Goal: Transaction & Acquisition: Purchase product/service

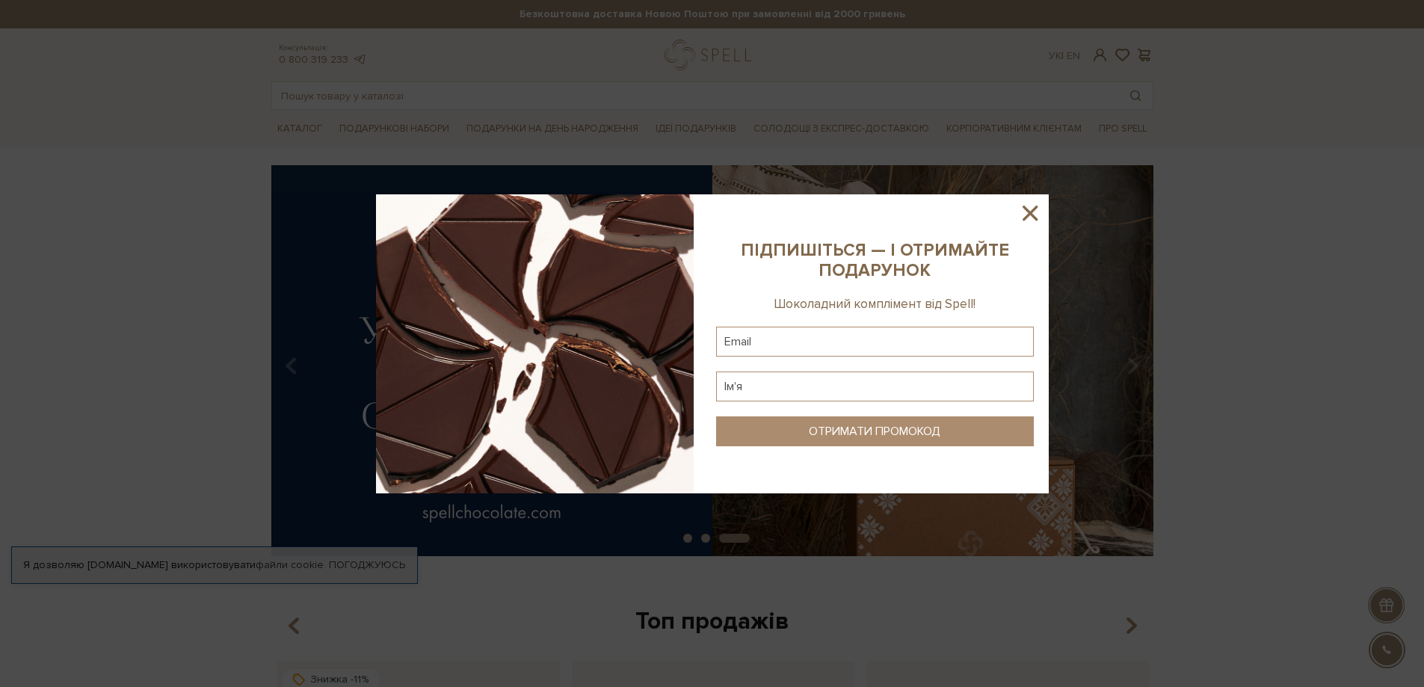
click at [1028, 212] on icon at bounding box center [1029, 213] width 15 height 15
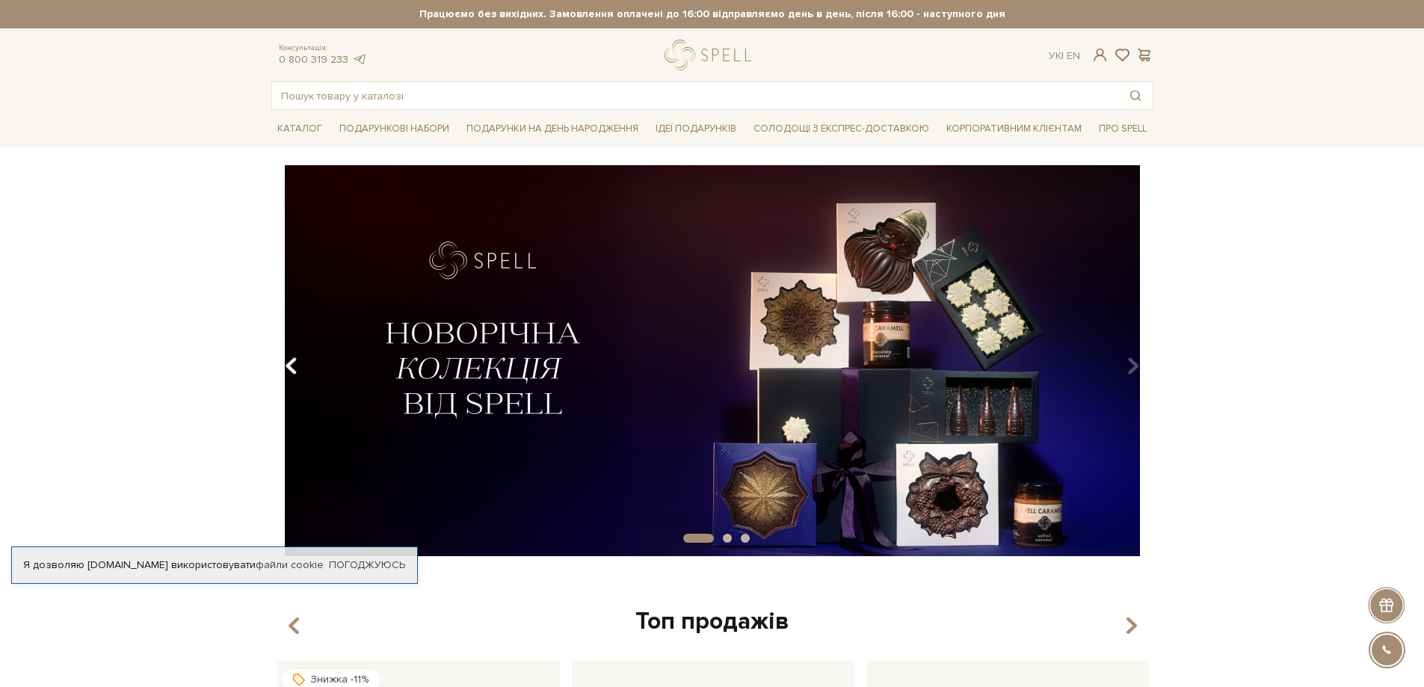
click at [296, 358] on icon "Carousel Navigation" at bounding box center [291, 366] width 13 height 25
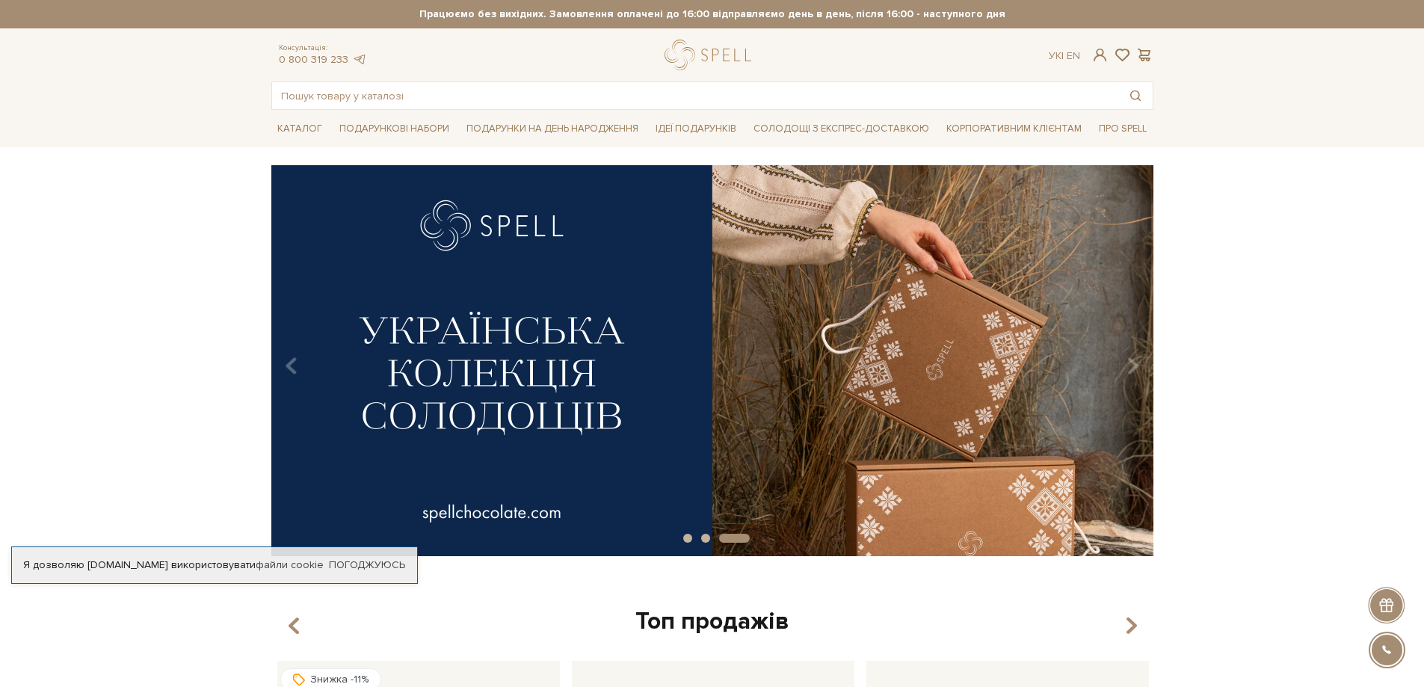
click at [738, 383] on img at bounding box center [712, 360] width 882 height 391
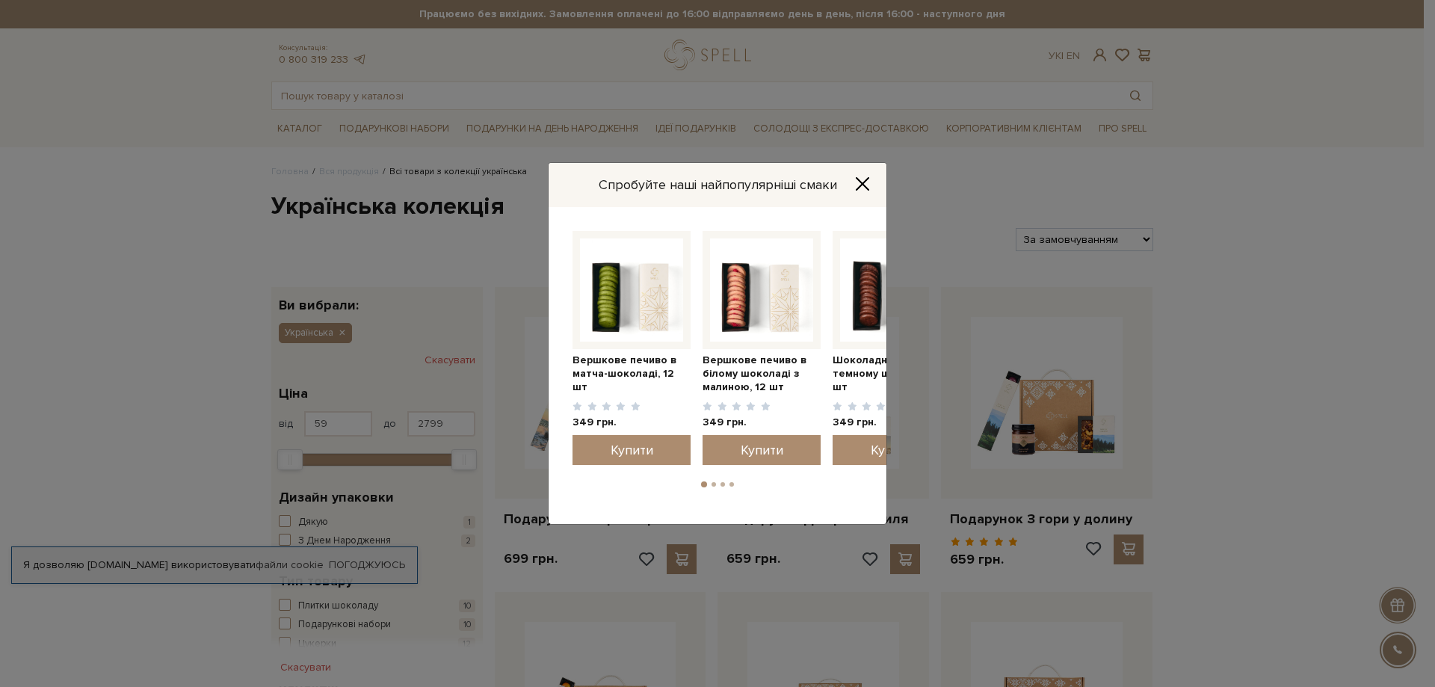
click at [860, 181] on icon "Close" at bounding box center [862, 184] width 12 height 12
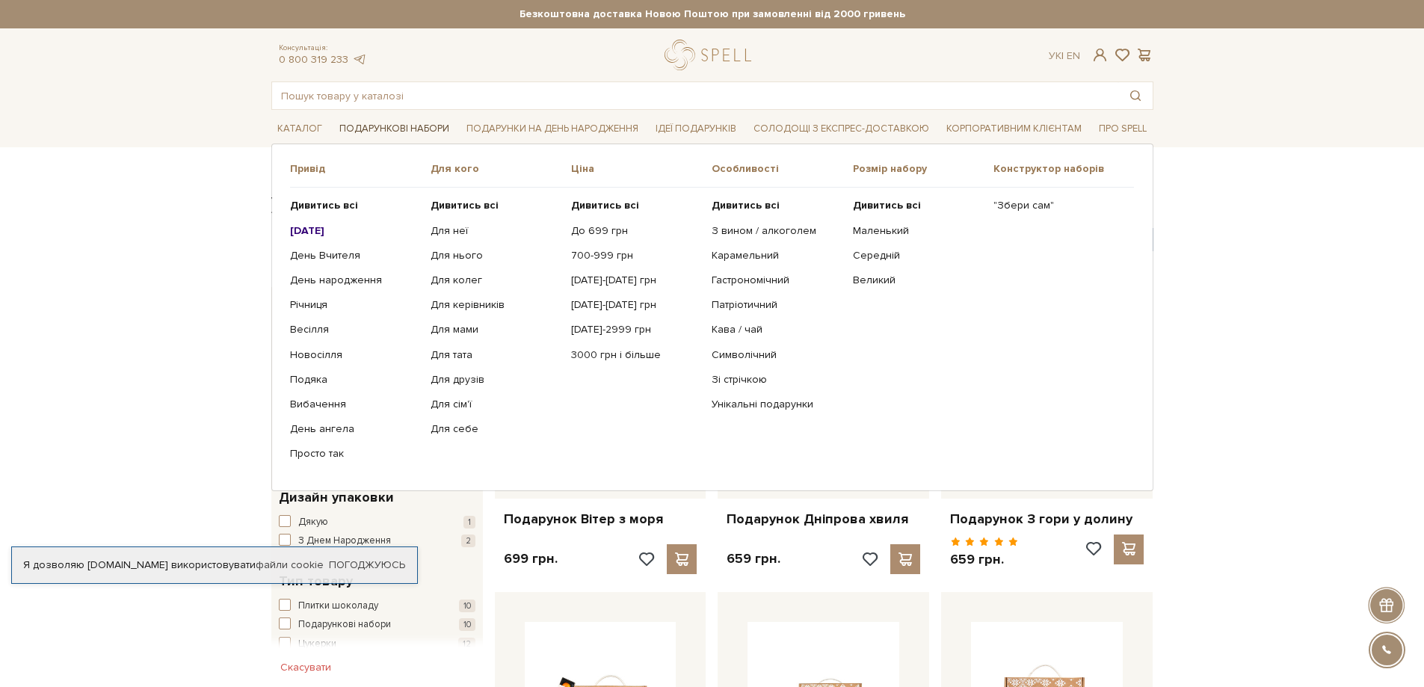
click at [430, 130] on link "Подарункові набори" at bounding box center [394, 128] width 122 height 23
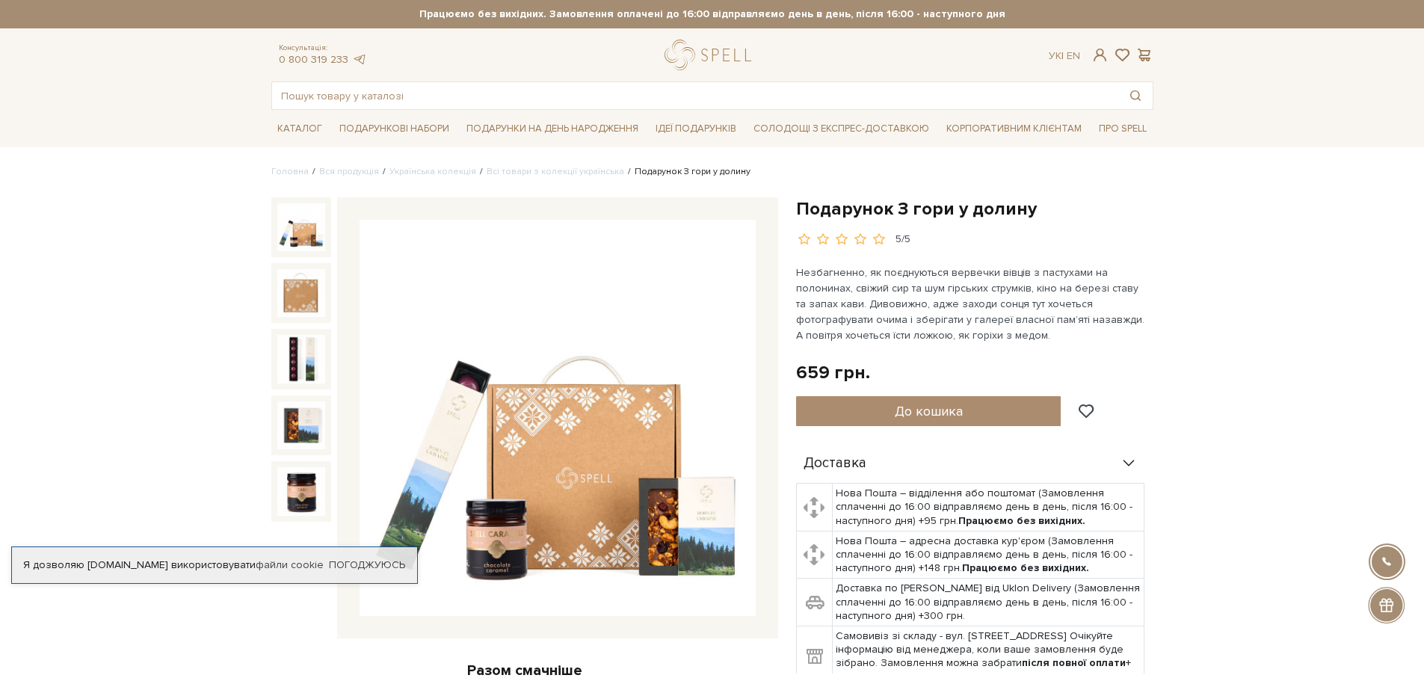
click at [685, 493] on img at bounding box center [557, 418] width 396 height 396
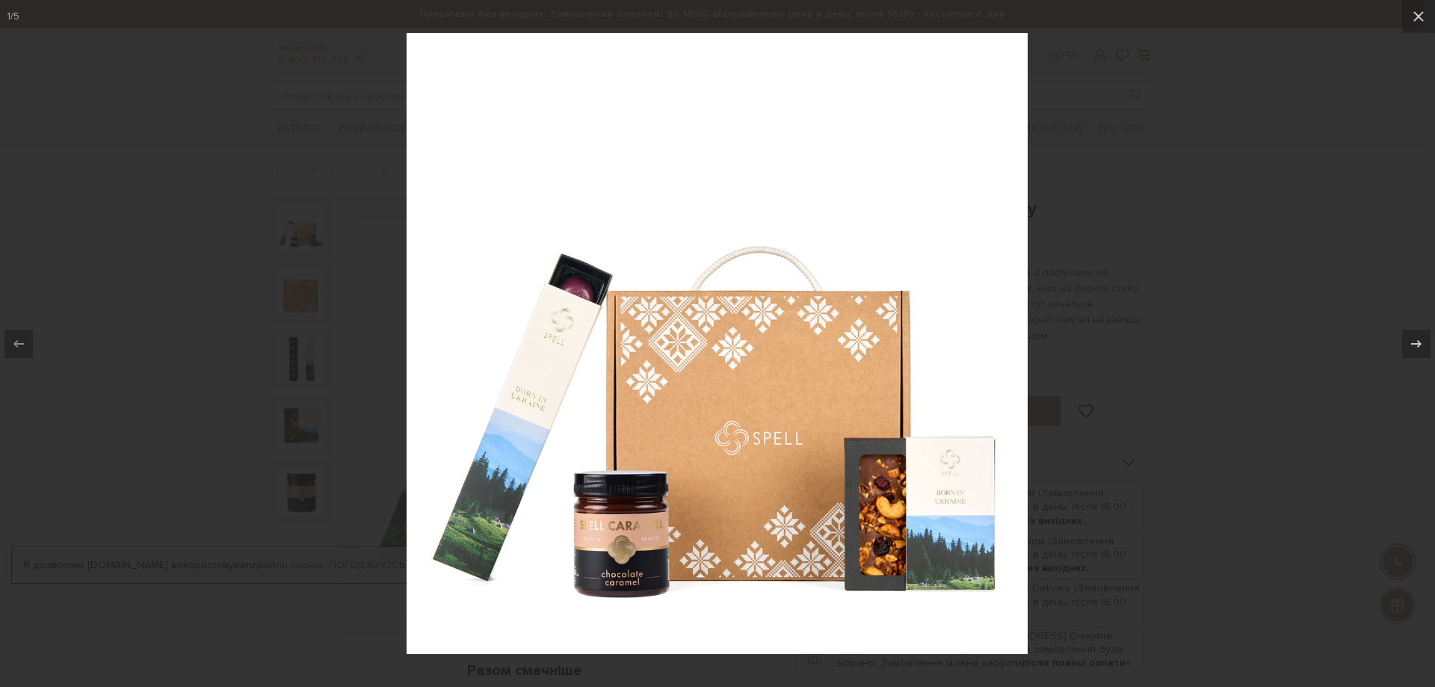
click at [898, 537] on img at bounding box center [717, 343] width 621 height 621
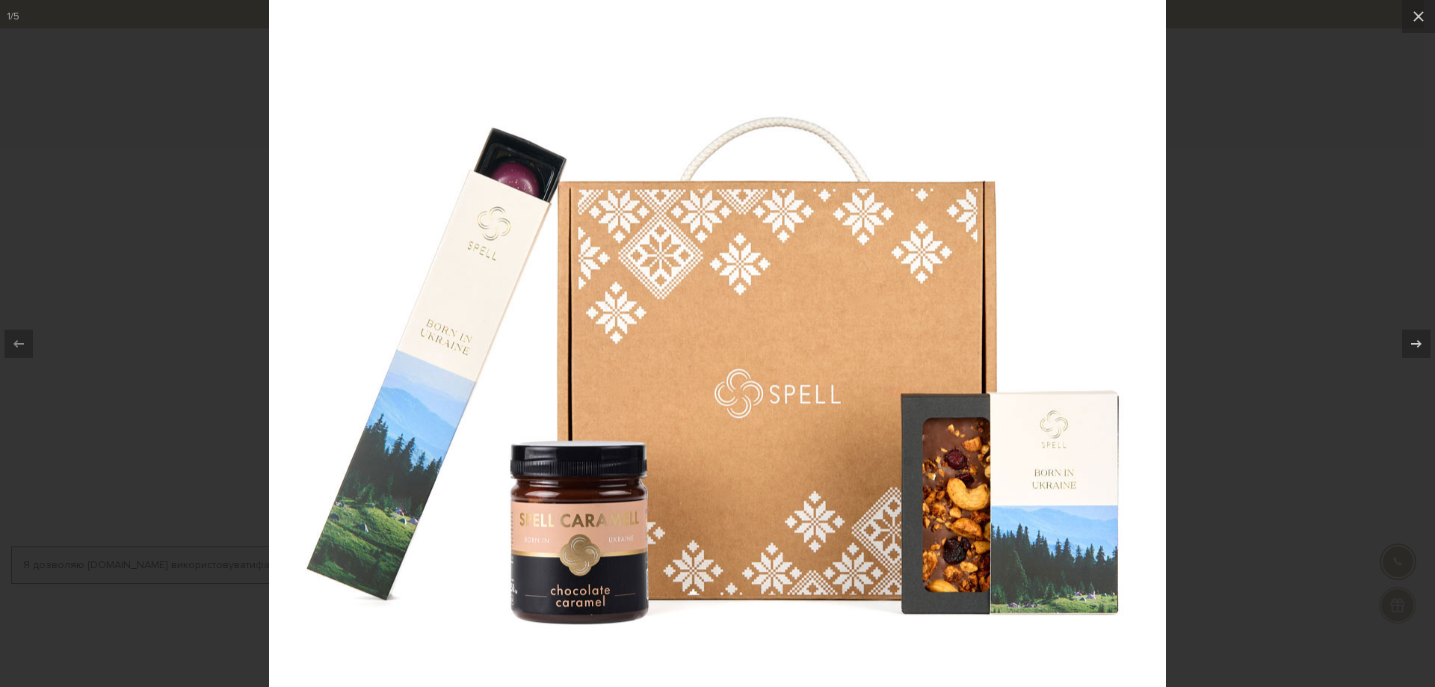
click at [1276, 199] on div at bounding box center [717, 343] width 1435 height 687
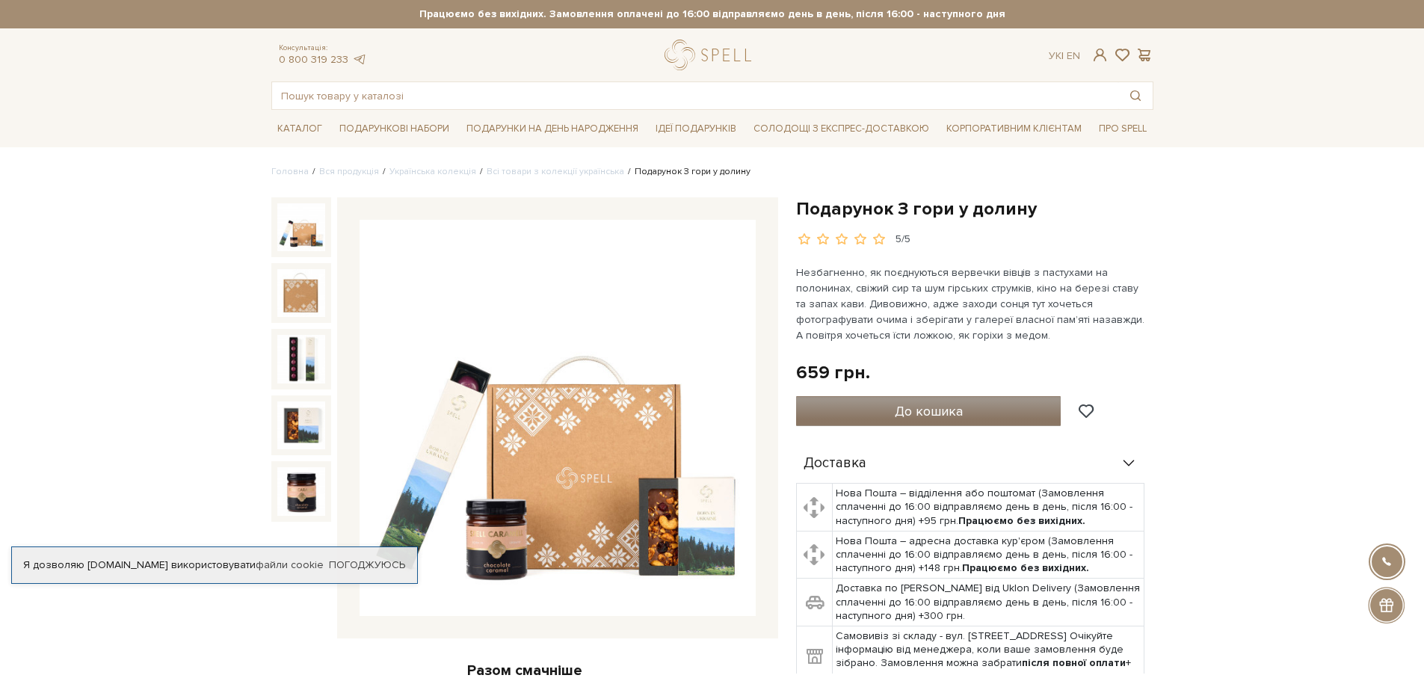
click at [935, 407] on span "До кошика" at bounding box center [929, 411] width 68 height 16
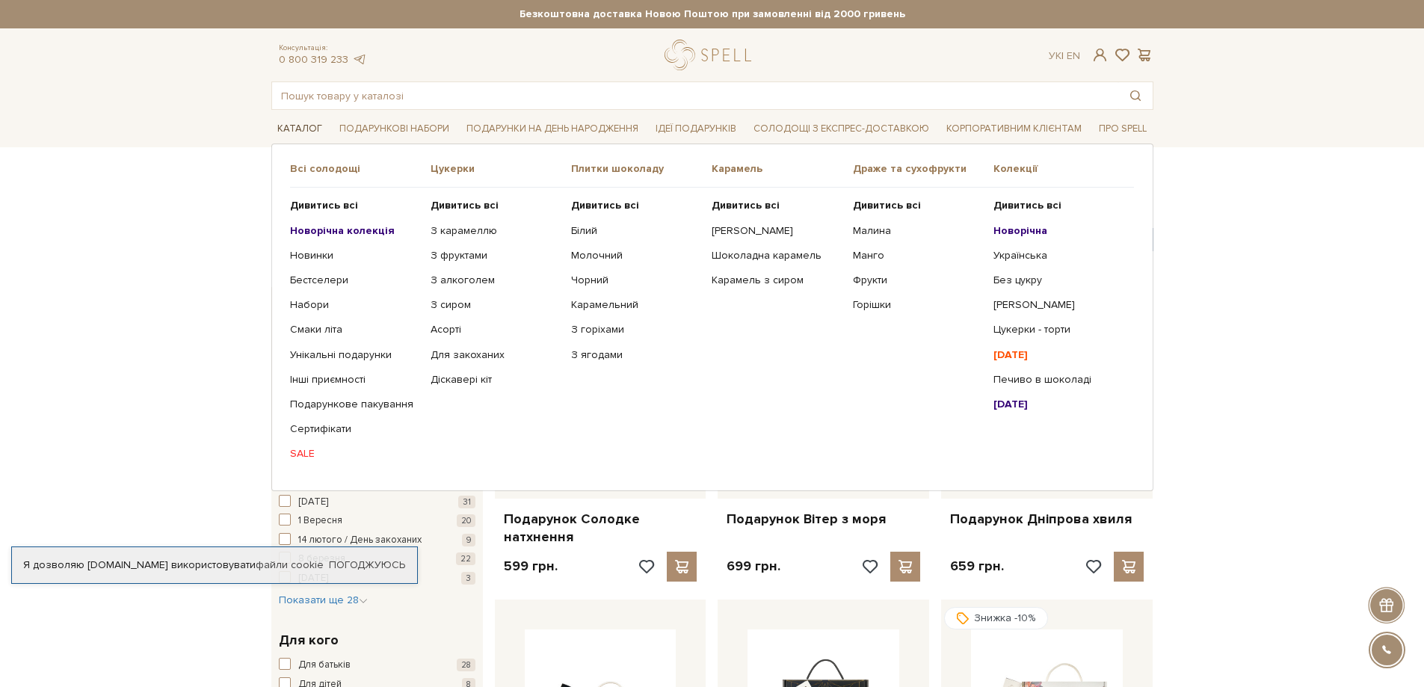
click at [304, 132] on link "Каталог" at bounding box center [299, 128] width 57 height 23
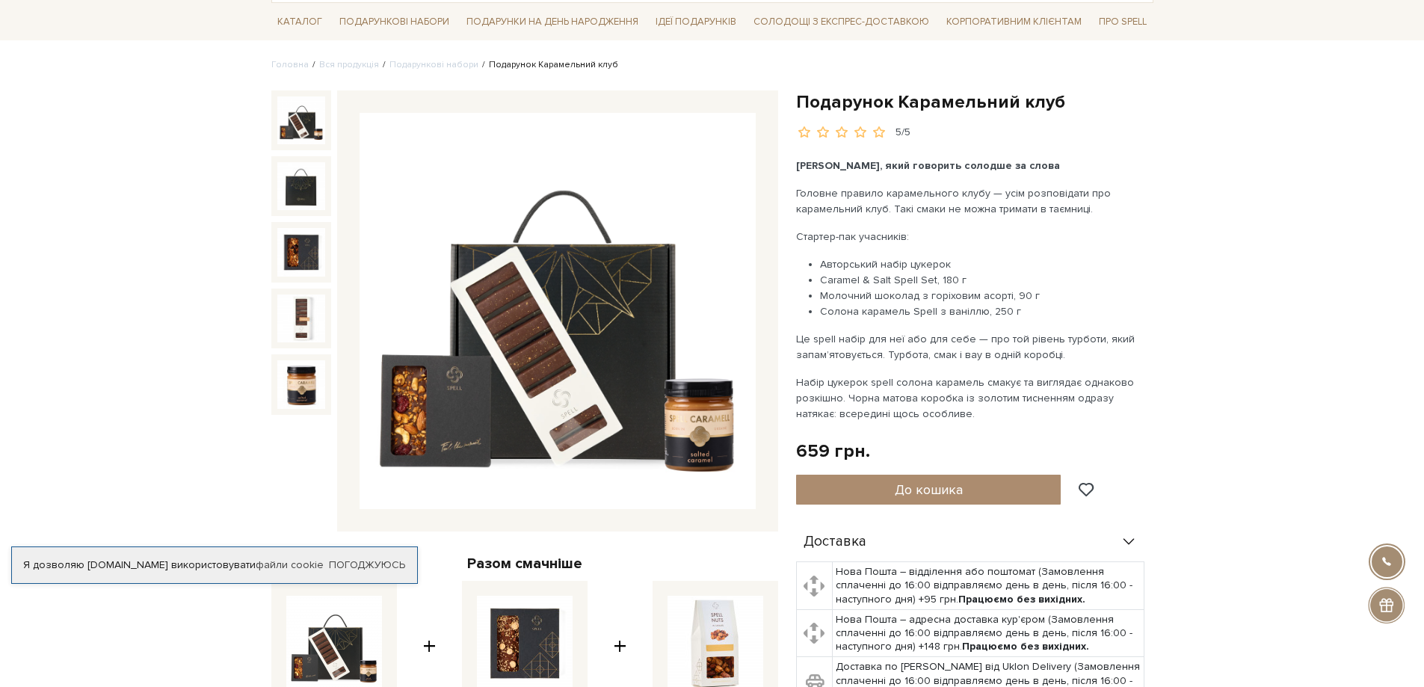
scroll to position [108, 0]
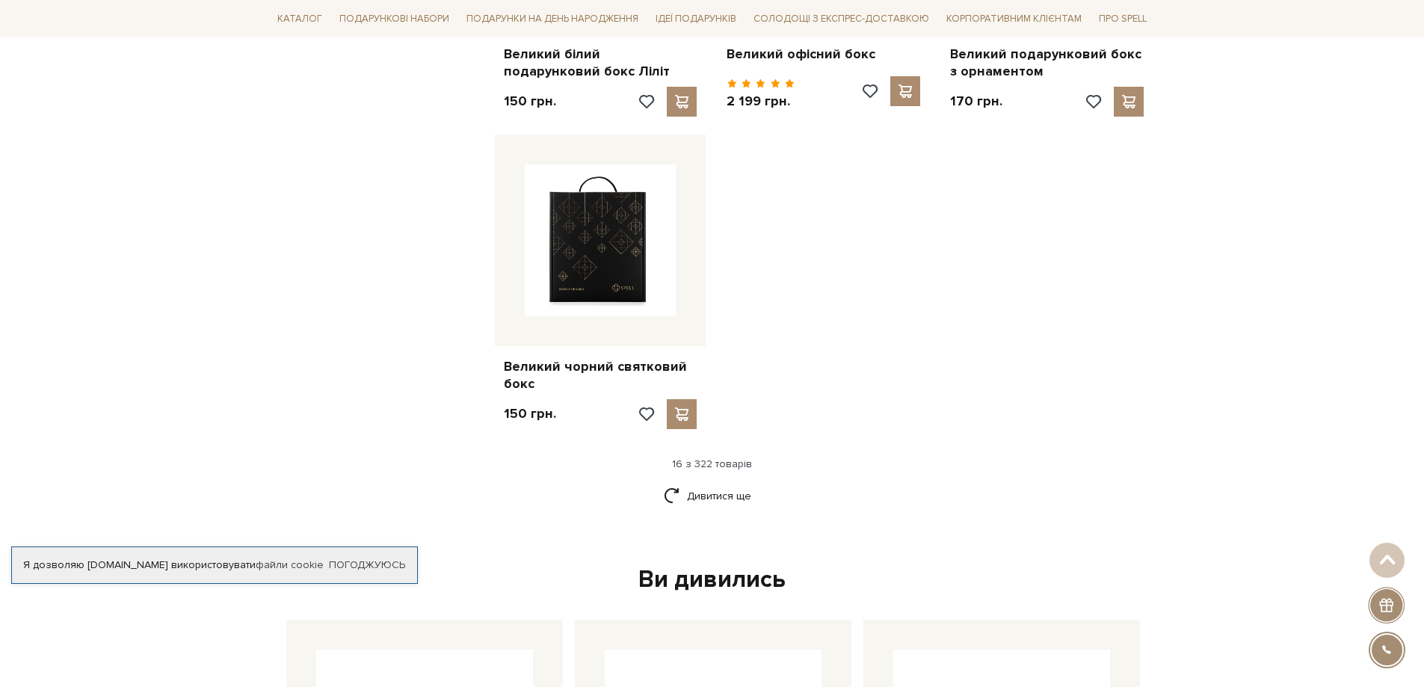
scroll to position [1780, 0]
click at [712, 483] on link "Дивитися ще" at bounding box center [712, 495] width 97 height 26
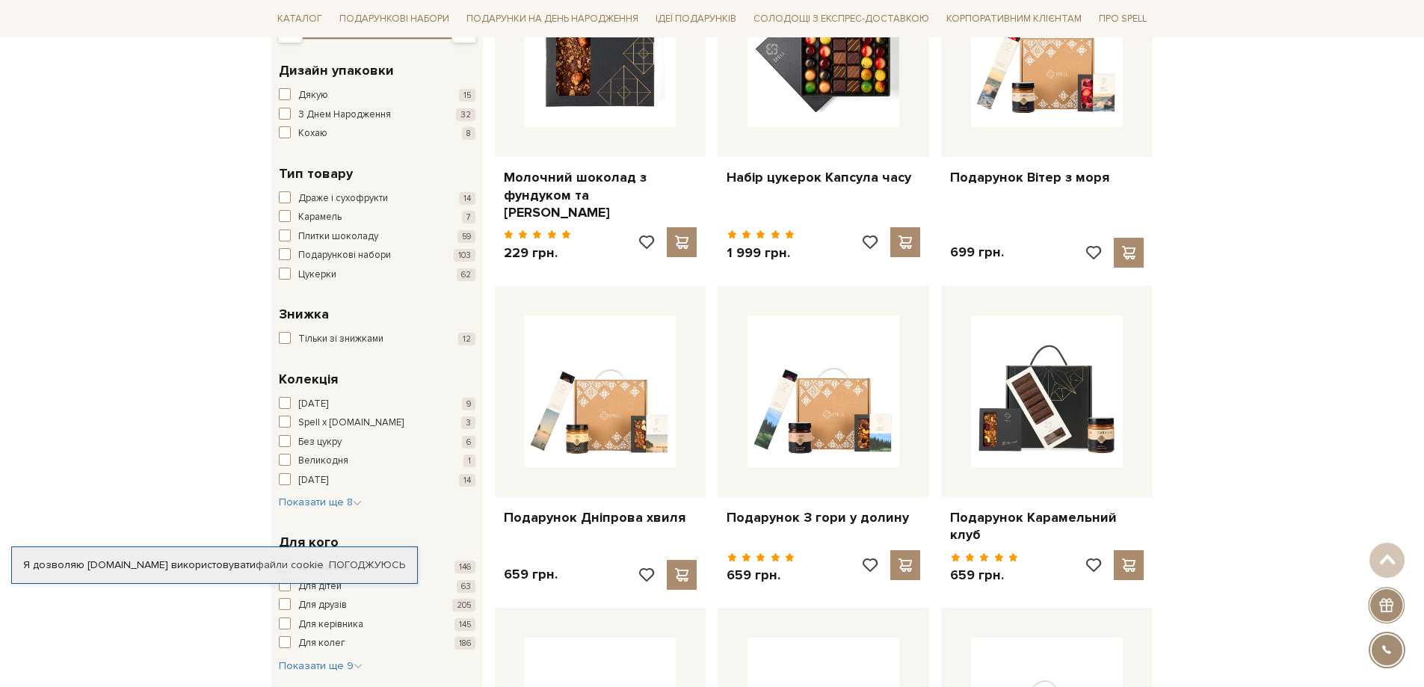
scroll to position [0, 0]
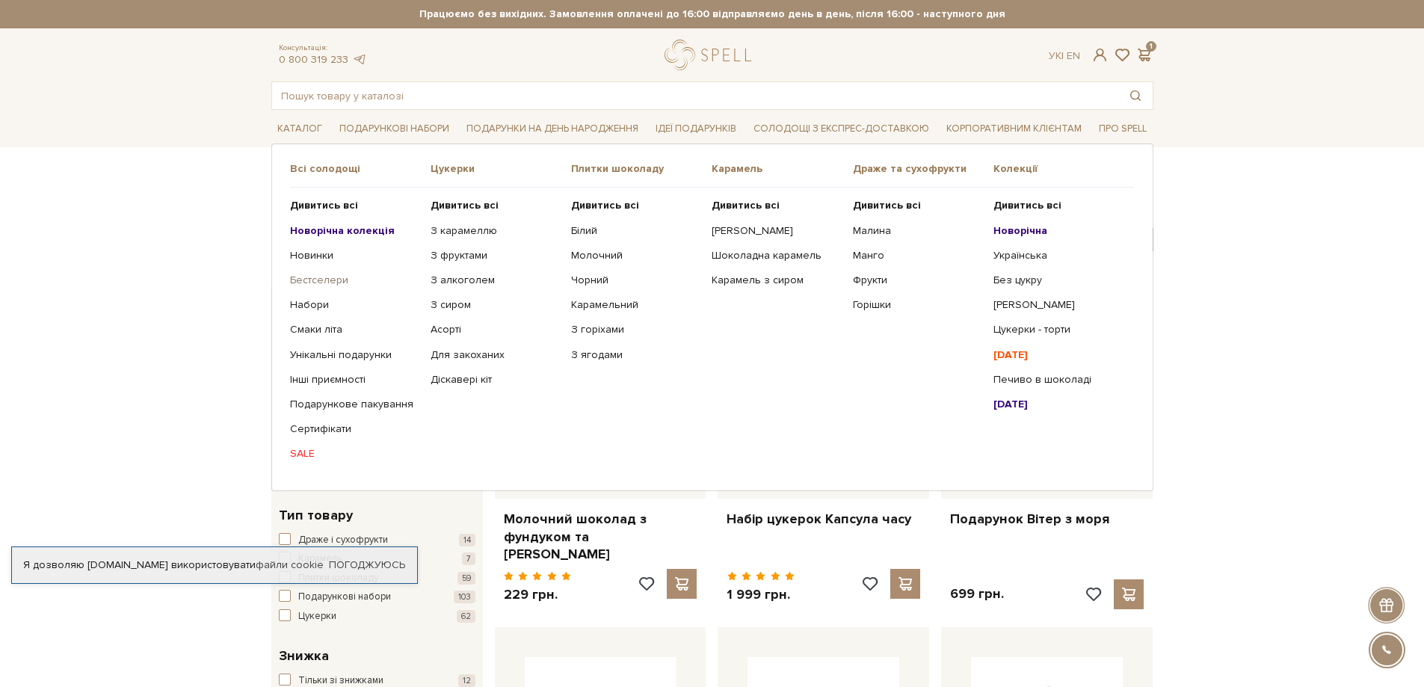
click at [330, 280] on link "Бестселери" at bounding box center [354, 280] width 129 height 13
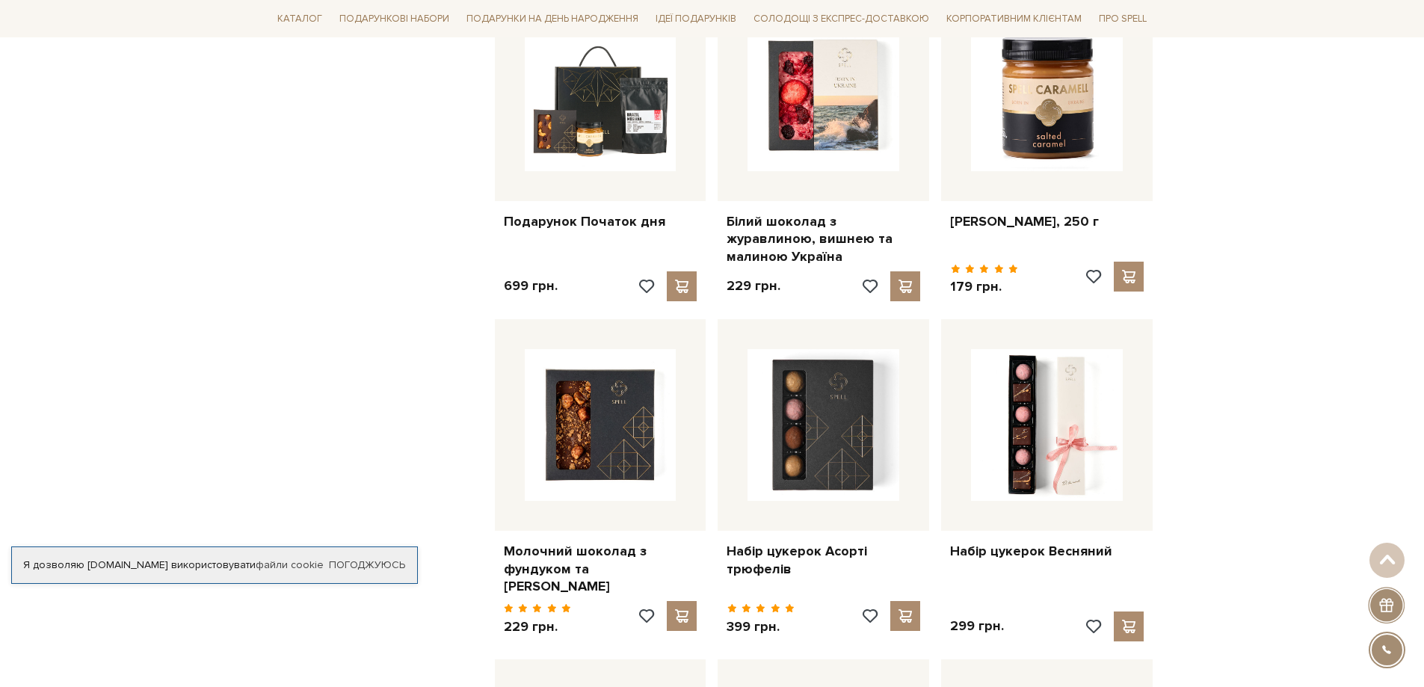
scroll to position [943, 0]
click at [1137, 269] on span at bounding box center [1129, 275] width 19 height 13
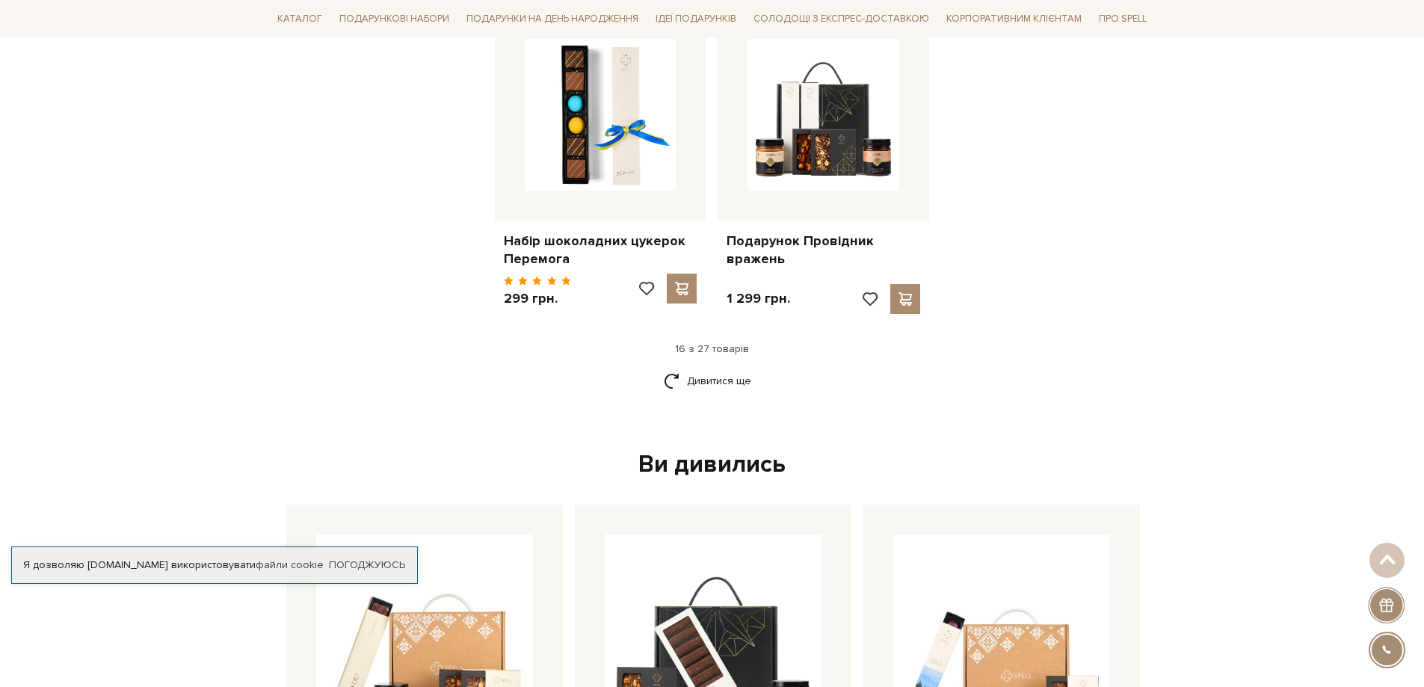
scroll to position [1916, 0]
click at [729, 367] on link "Дивитися ще" at bounding box center [712, 380] width 97 height 26
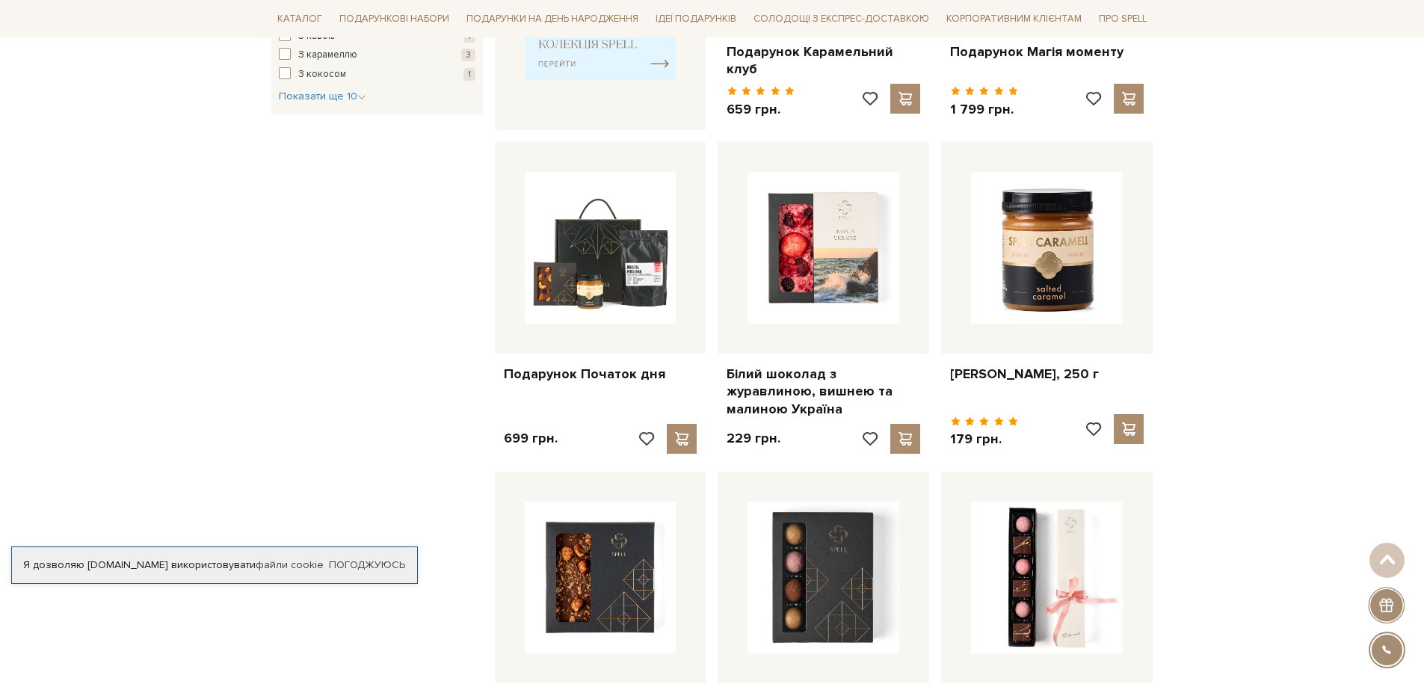
scroll to position [0, 0]
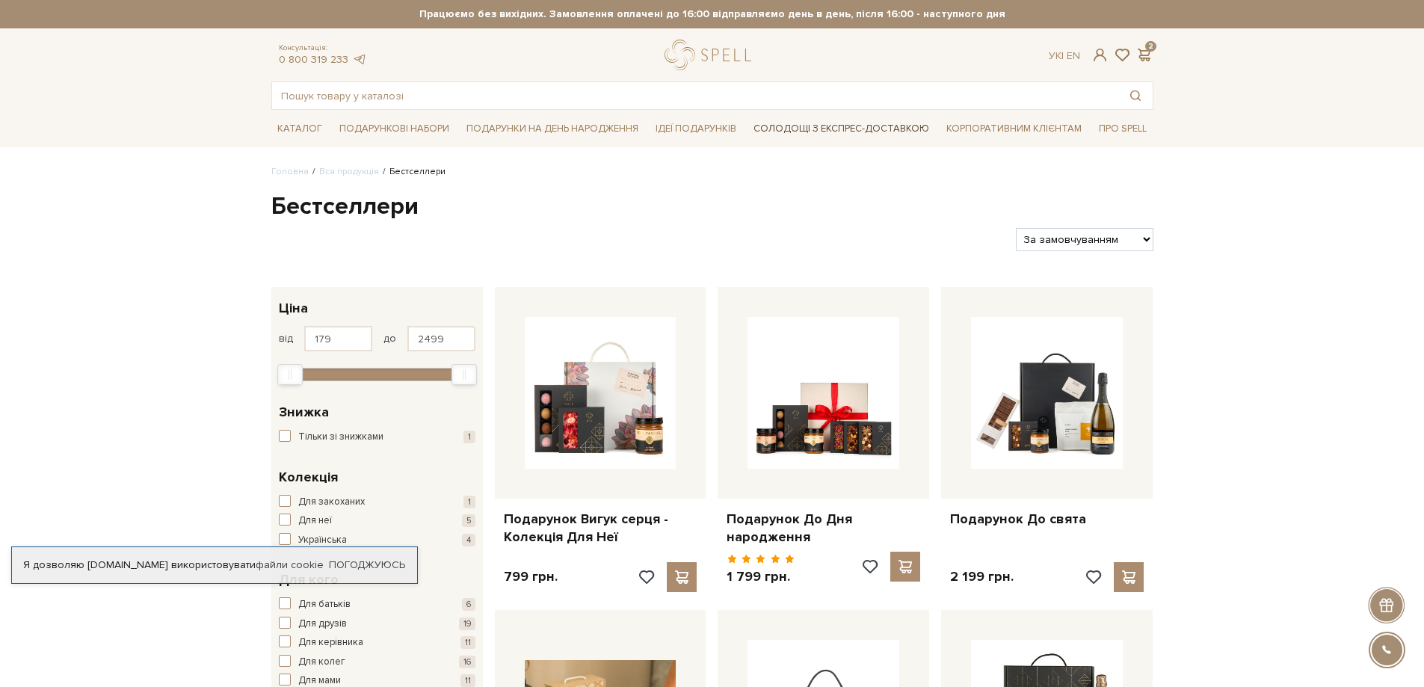
click at [796, 136] on link "Солодощі з експрес-доставкою" at bounding box center [841, 128] width 188 height 25
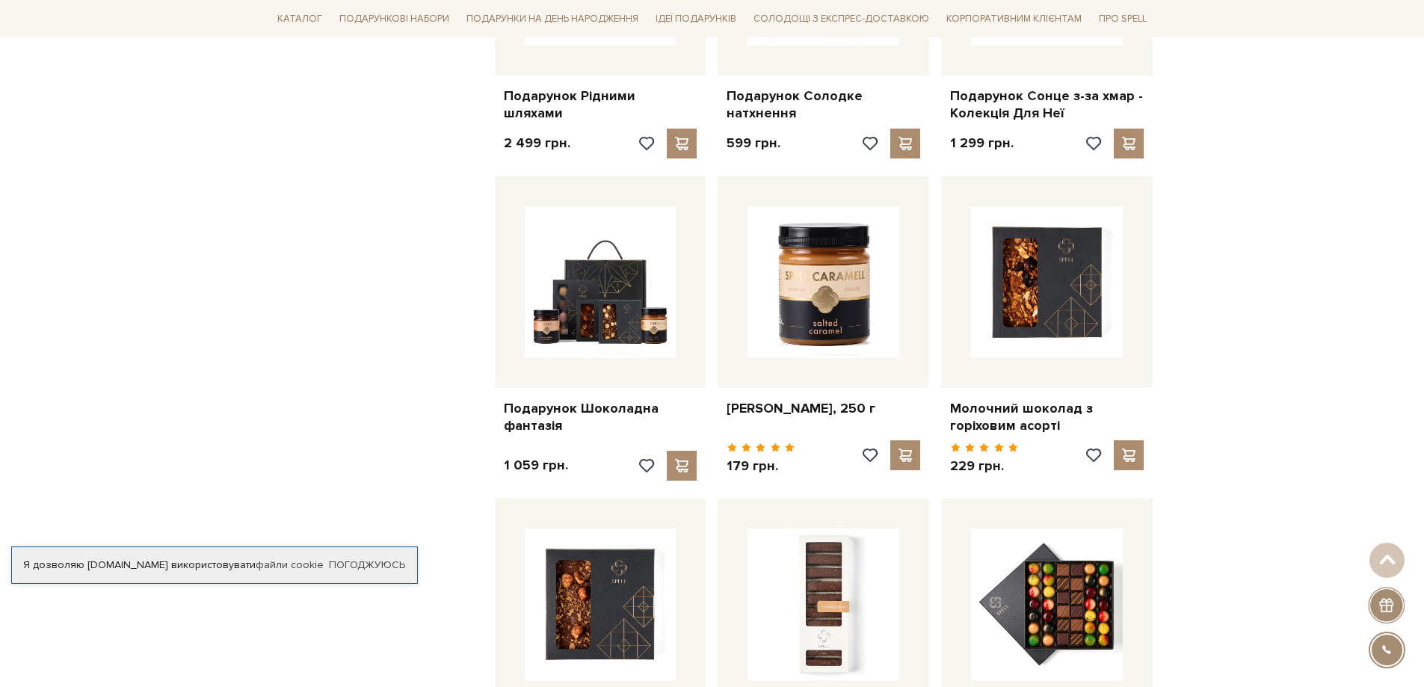
scroll to position [1324, 0]
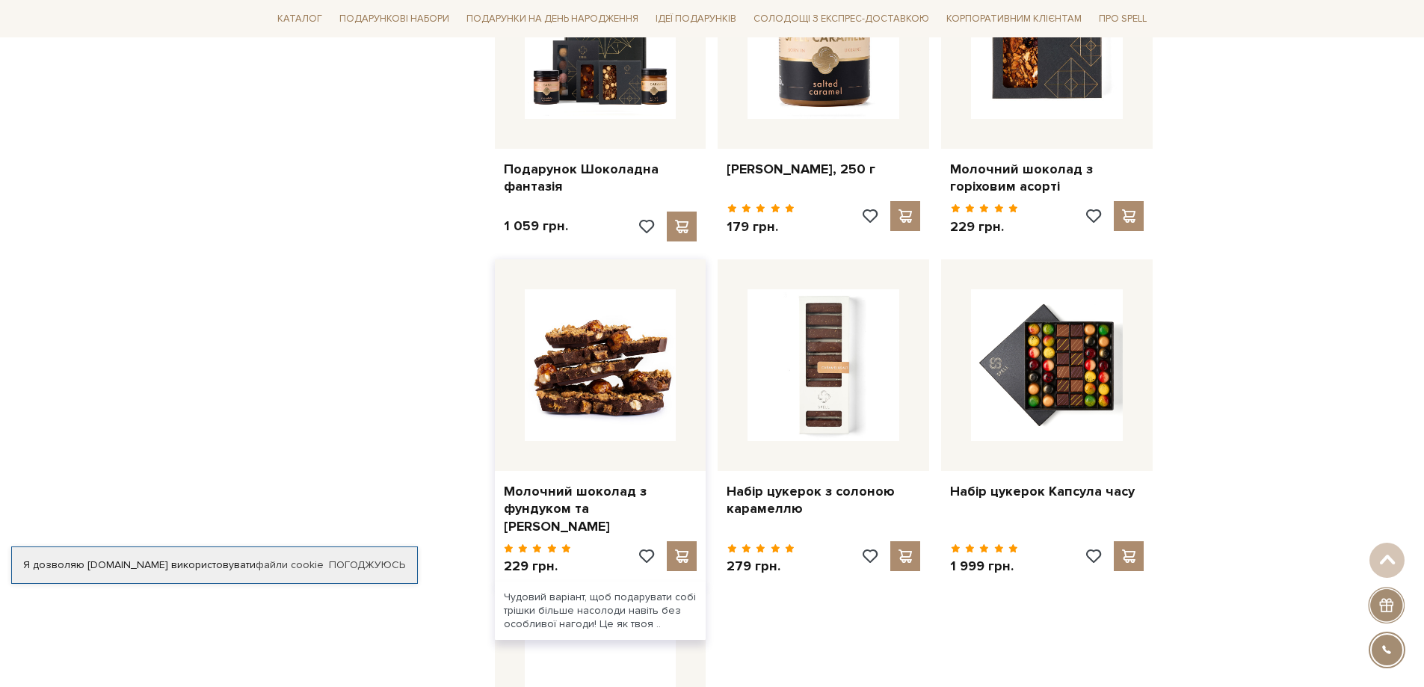
click at [613, 422] on img at bounding box center [601, 365] width 152 height 152
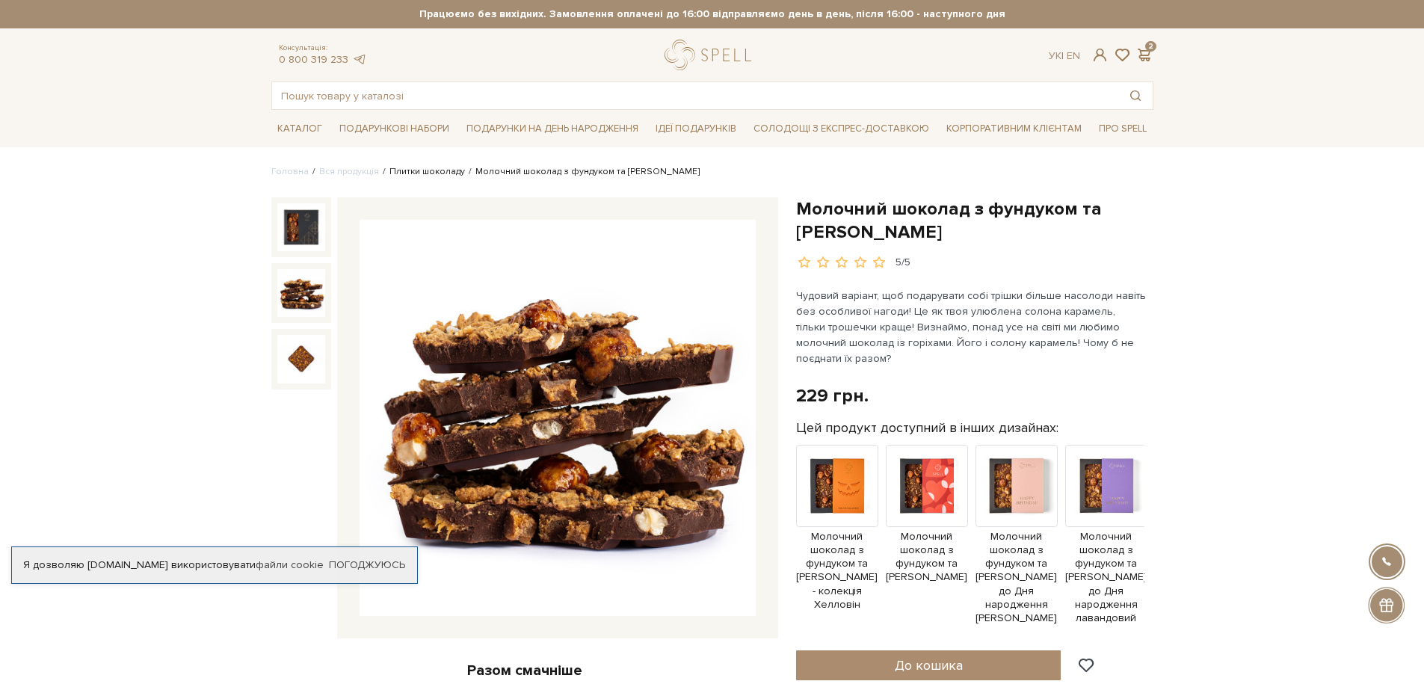
click at [412, 173] on link "Плитки шоколаду" at bounding box center [426, 171] width 75 height 11
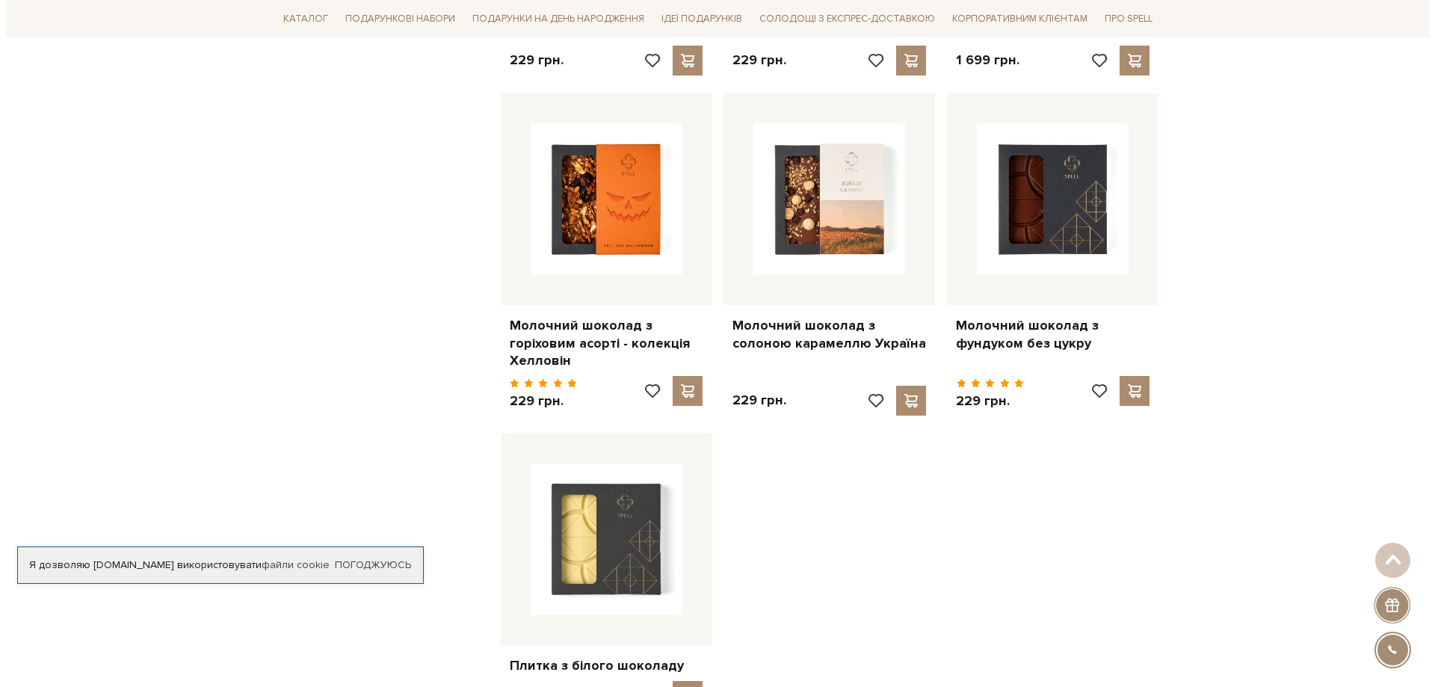
scroll to position [1558, 0]
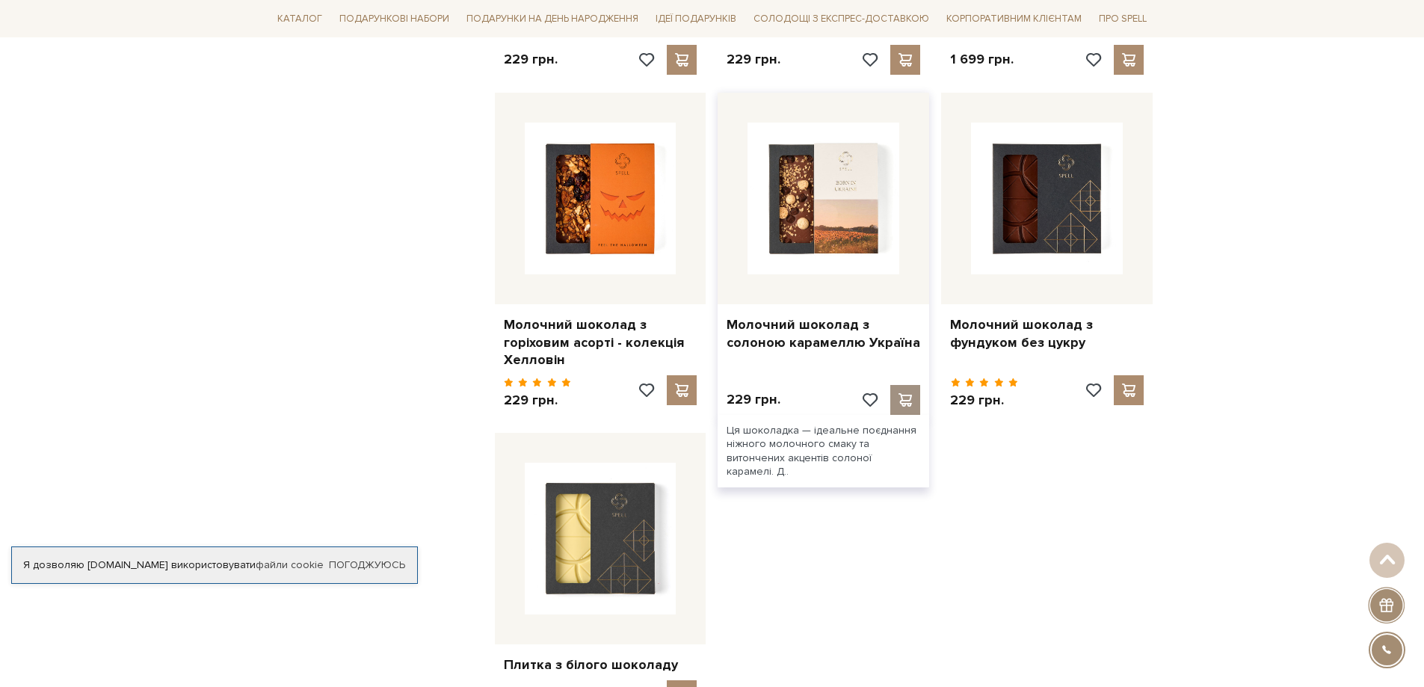
click at [904, 393] on span at bounding box center [905, 399] width 19 height 13
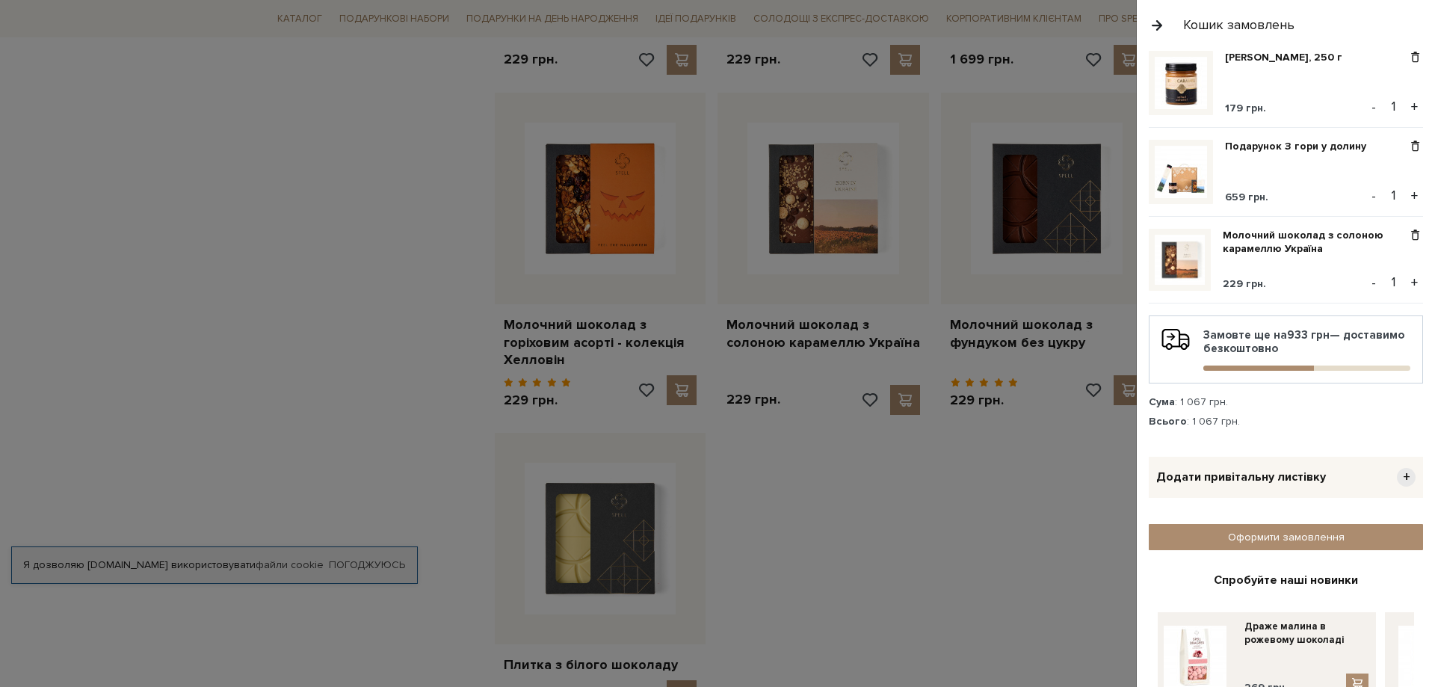
scroll to position [111, 0]
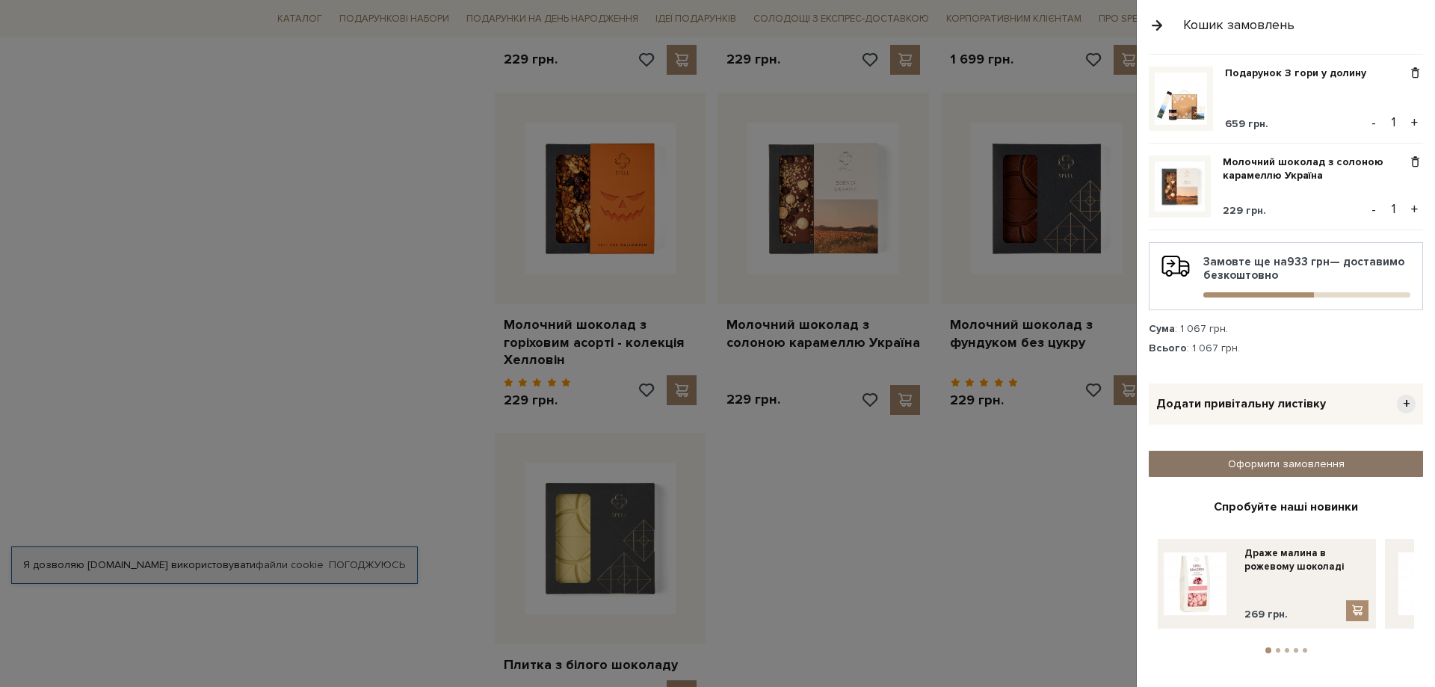
click at [1241, 453] on link "Оформити замовлення" at bounding box center [1286, 464] width 274 height 26
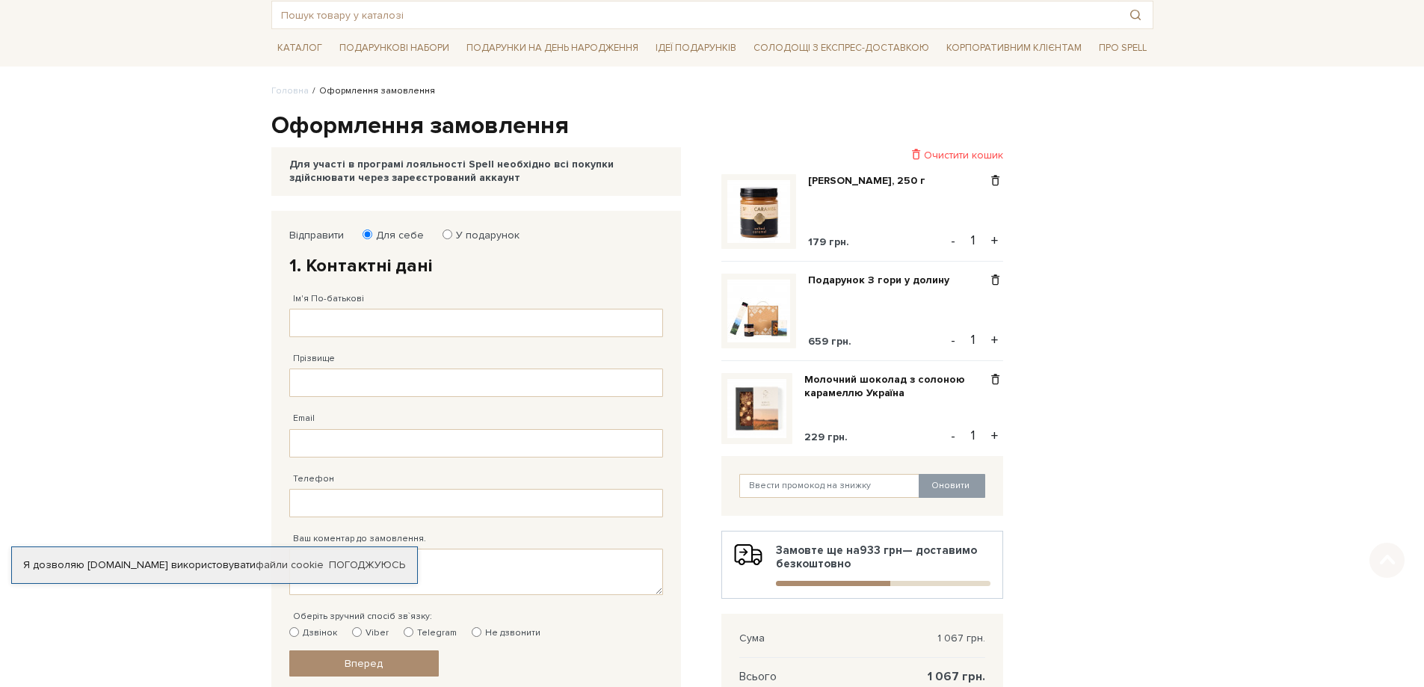
scroll to position [81, 0]
click at [422, 312] on input "Ім'я По-батькові" at bounding box center [476, 322] width 374 height 28
type input "[PERSON_NAME]"
type input "Байбак"
type input "[EMAIL_ADDRESS][DOMAIN_NAME]"
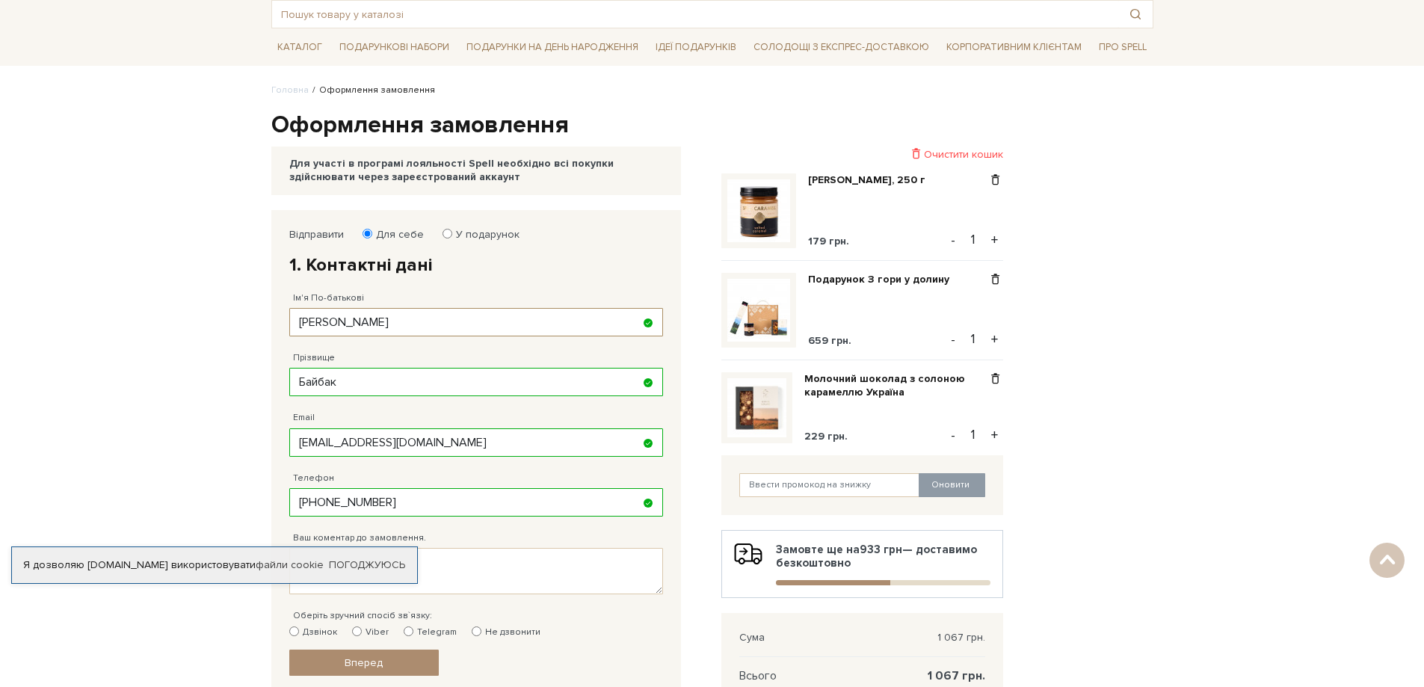
click at [303, 499] on input "[PHONE_NUMBER]" at bounding box center [476, 502] width 374 height 28
type input "[PHONE_NUMBER]"
click at [226, 462] on body "Подарункові набори SALE Корпоративним клієнтам Доставка і оплата Консультація: …" at bounding box center [712, 504] width 1424 height 1170
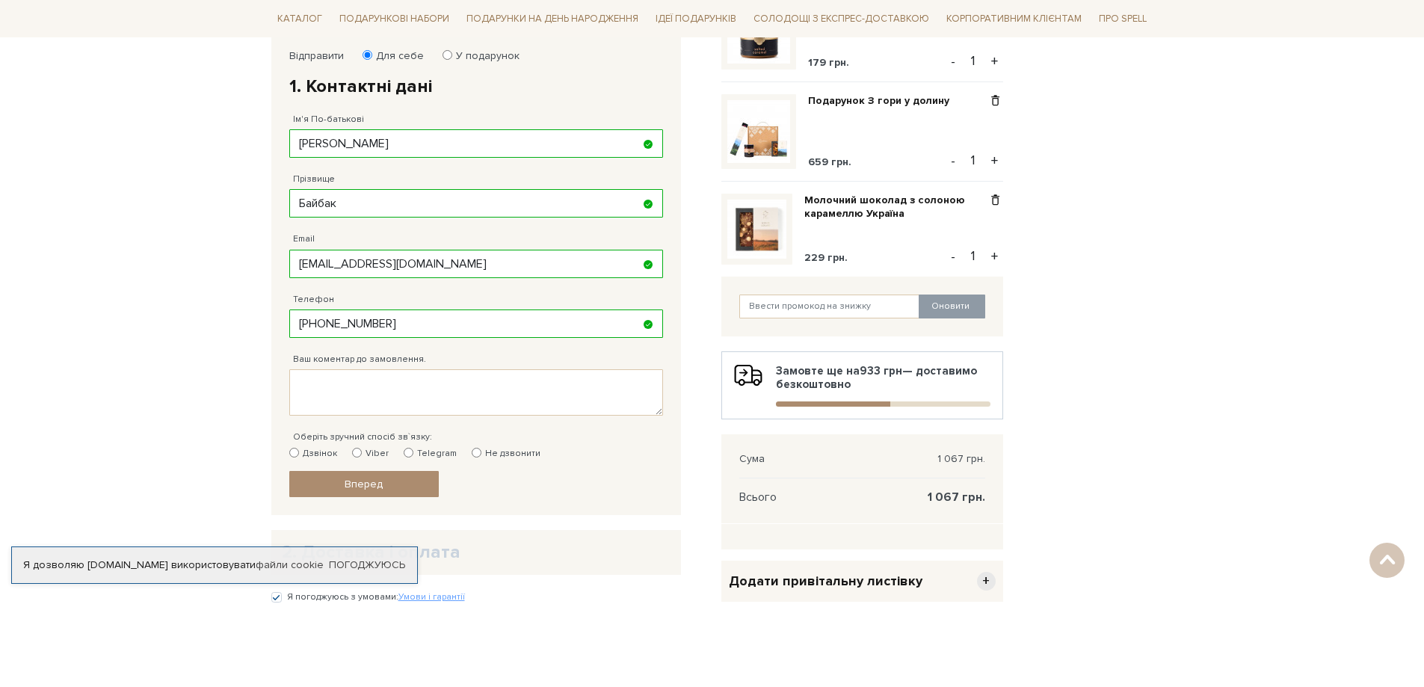
click at [489, 451] on label "Не дзвонити" at bounding box center [506, 453] width 69 height 13
click at [481, 451] on input "Не дзвонити" at bounding box center [477, 453] width 10 height 10
radio input "true"
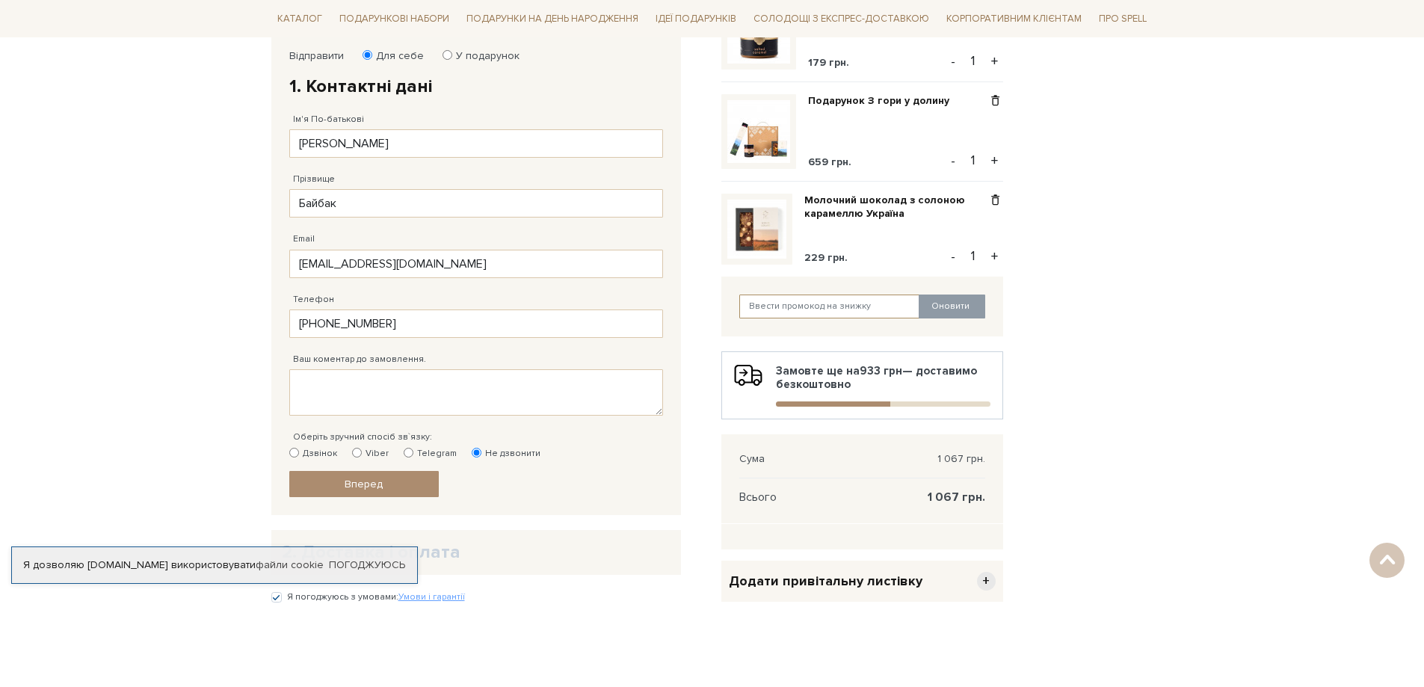
click at [812, 309] on input "text" at bounding box center [829, 306] width 181 height 24
drag, startPoint x: 812, startPoint y: 309, endPoint x: 774, endPoint y: 310, distance: 38.1
click at [774, 310] on input "SoftS19" at bounding box center [829, 306] width 181 height 24
type input "SoftS10"
click at [941, 309] on button "Оновити" at bounding box center [952, 306] width 67 height 24
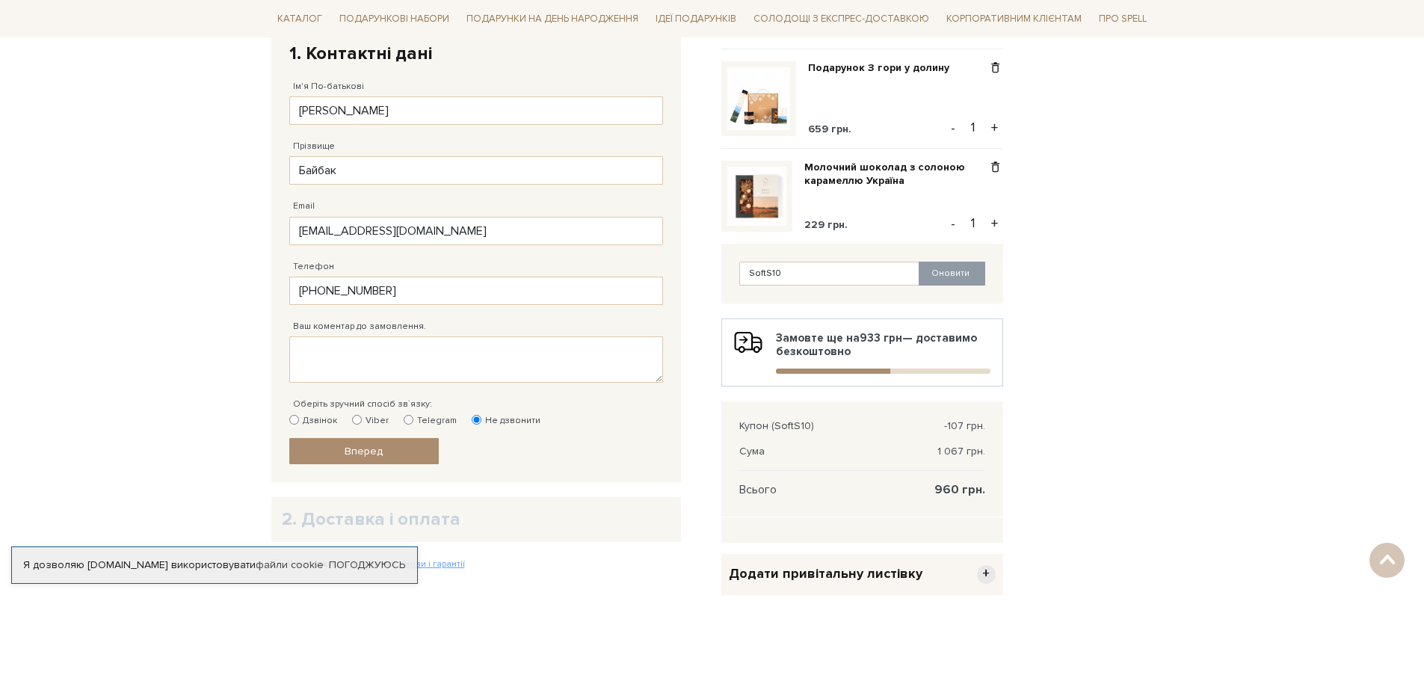
scroll to position [294, 0]
click at [351, 457] on link "Вперед" at bounding box center [363, 449] width 149 height 26
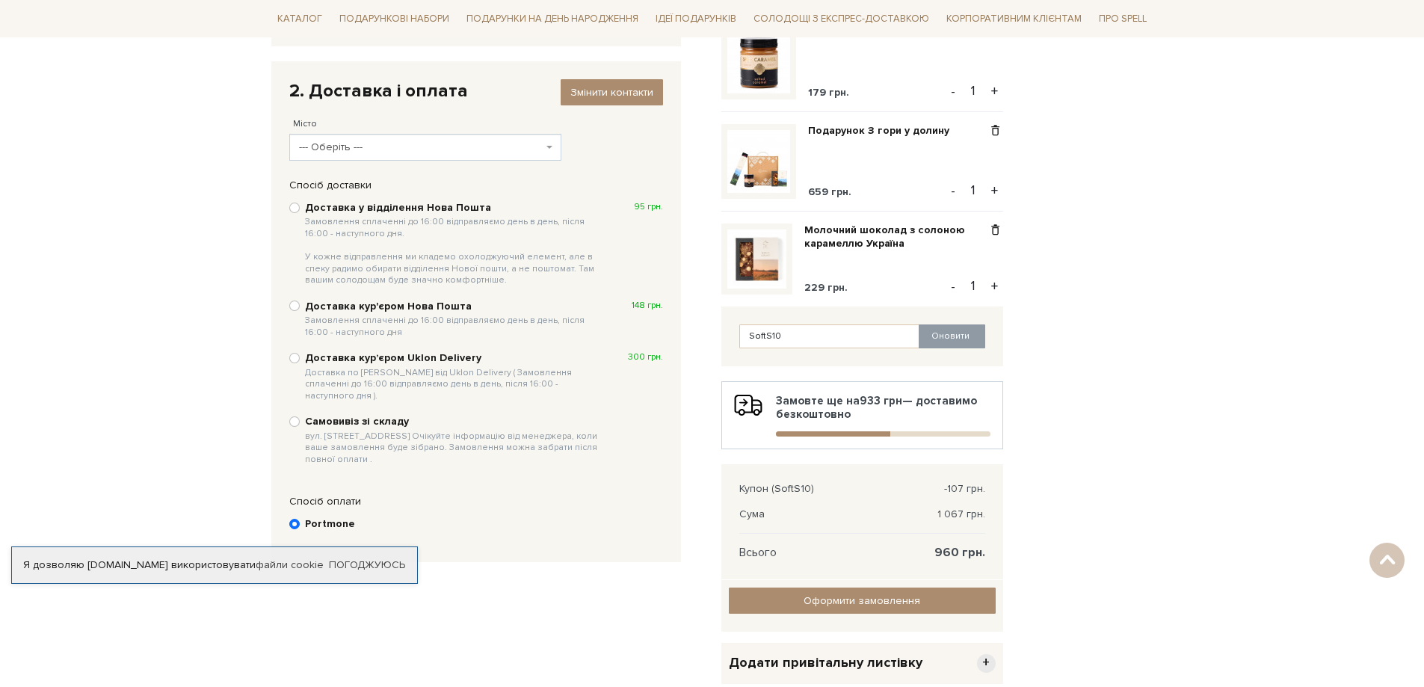
scroll to position [225, 0]
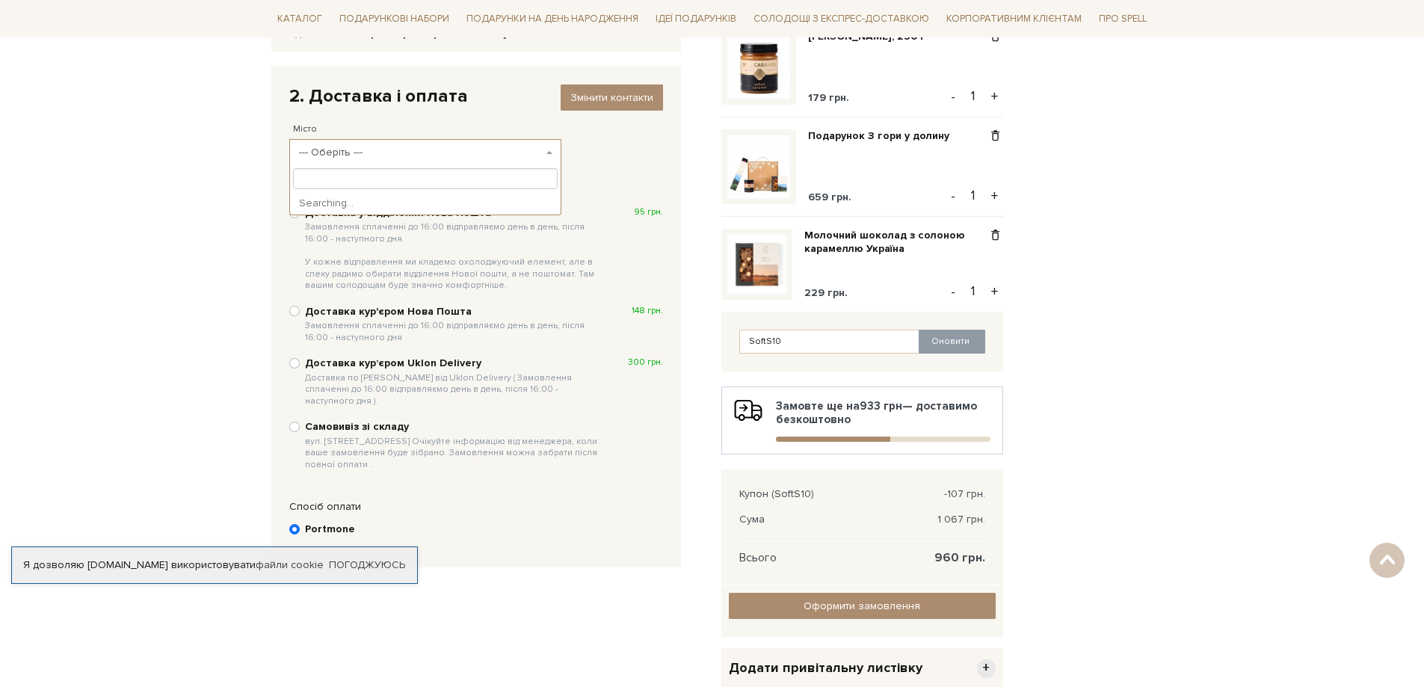
click at [435, 160] on span "--- Оберіть ---" at bounding box center [421, 152] width 244 height 15
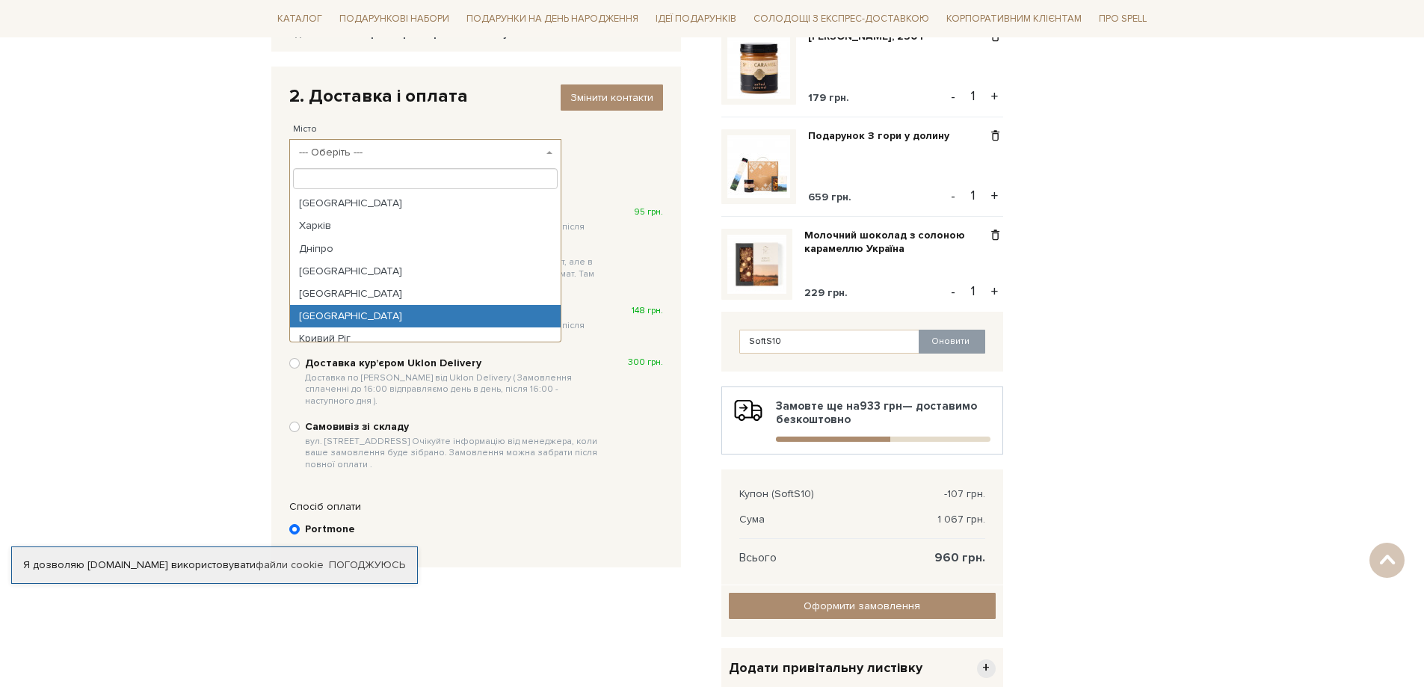
select select "[GEOGRAPHIC_DATA]"
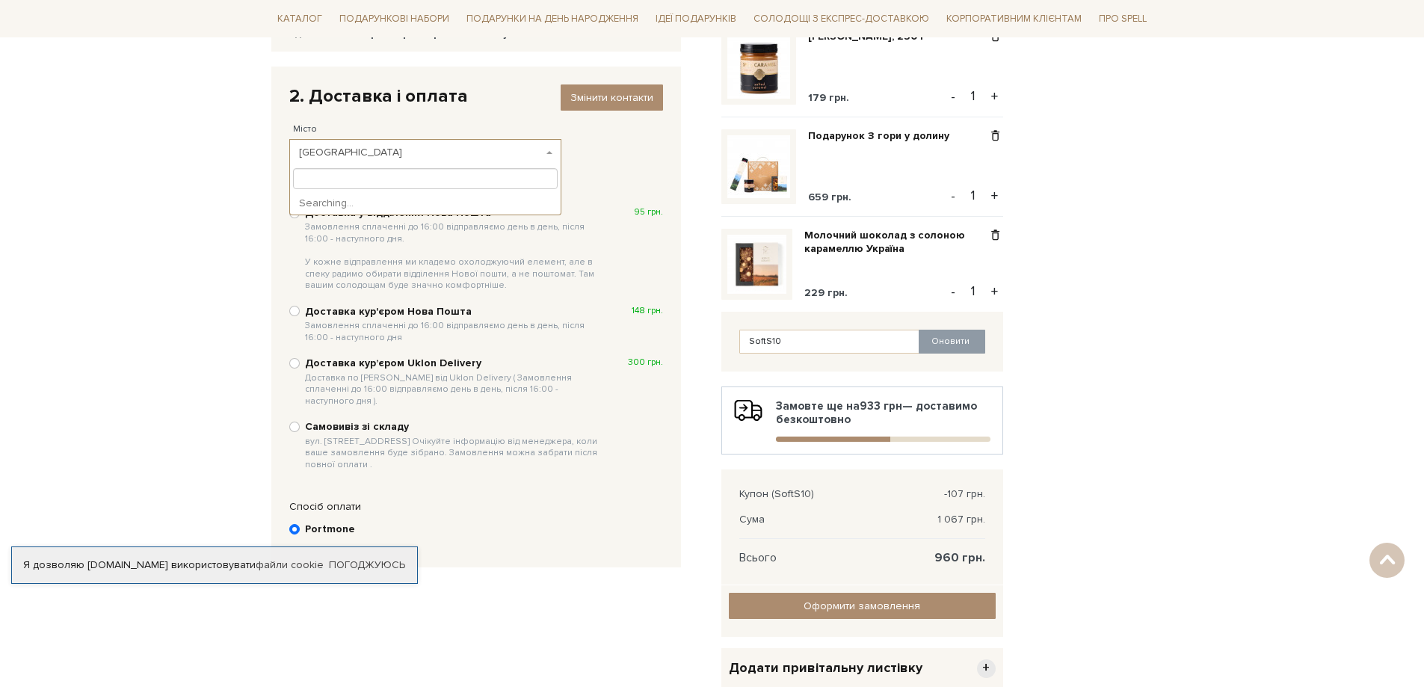
click at [422, 149] on span "[GEOGRAPHIC_DATA]" at bounding box center [421, 152] width 244 height 15
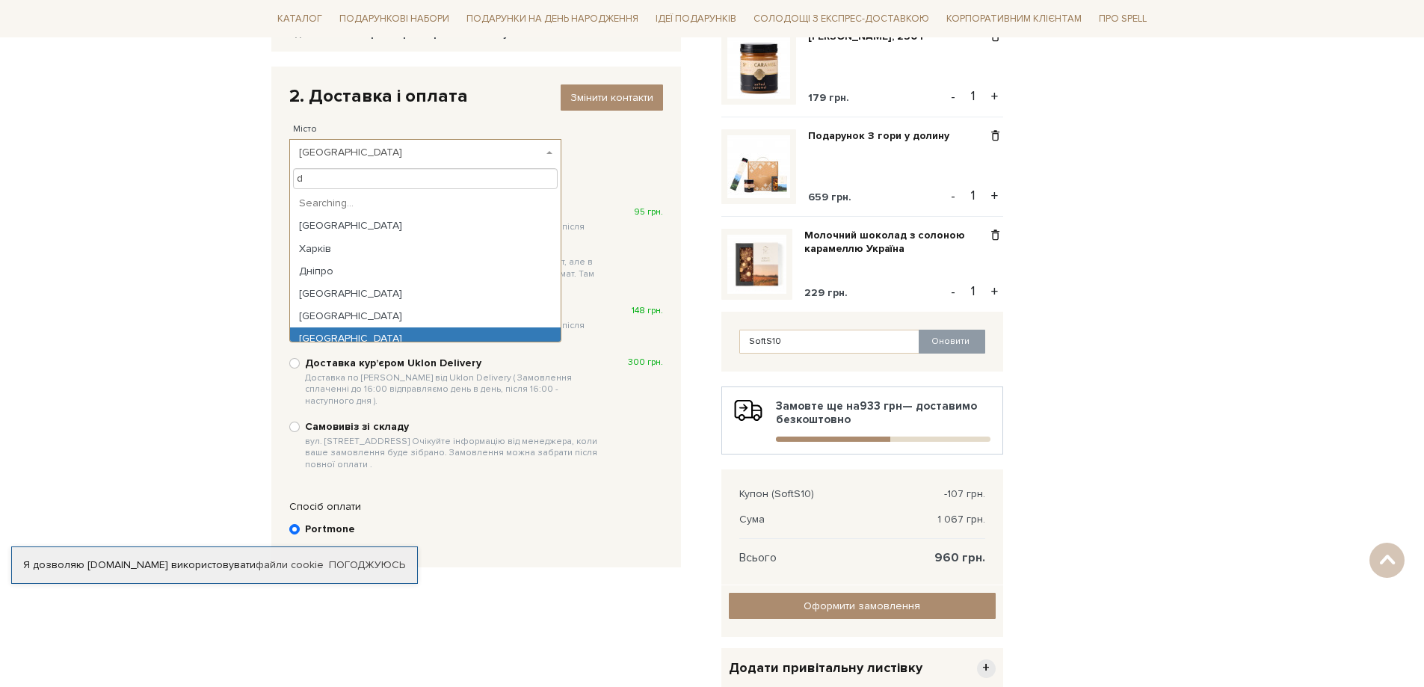
type input "dt"
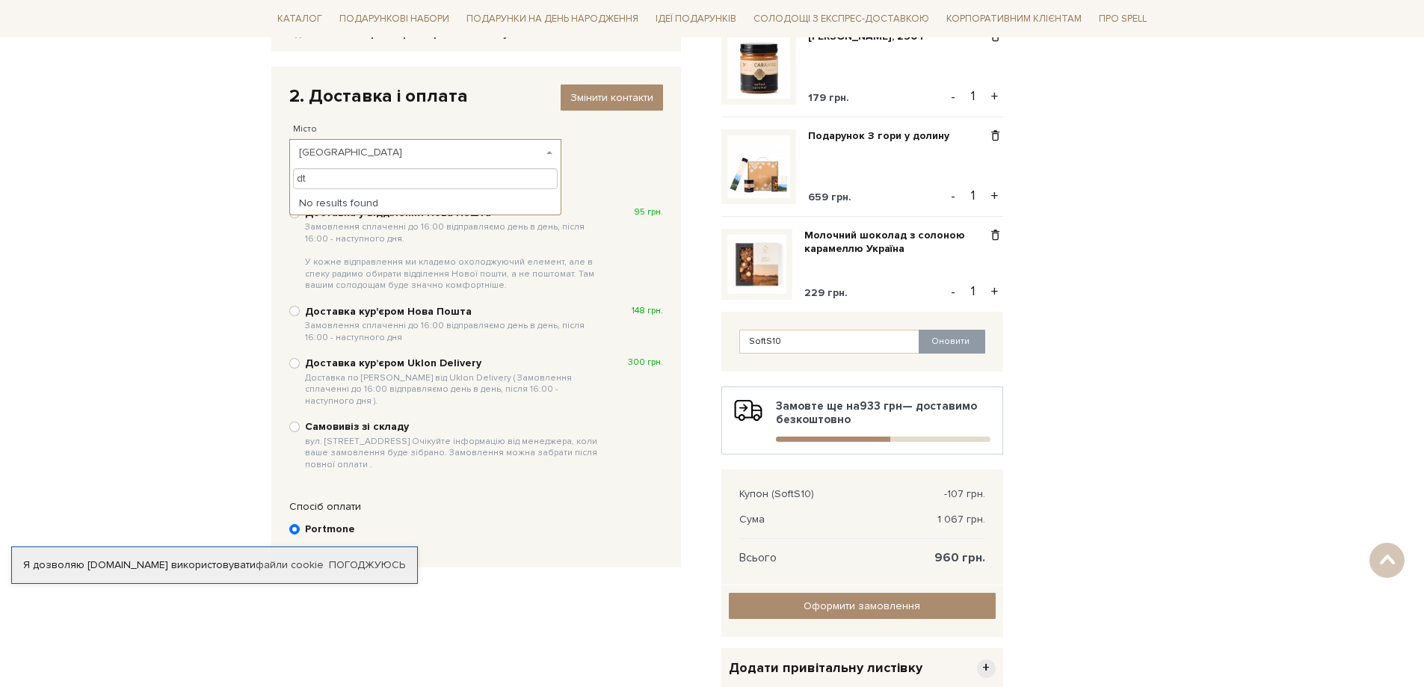
drag, startPoint x: 333, startPoint y: 185, endPoint x: 283, endPoint y: 180, distance: 50.3
click at [283, 180] on body "Подарункові набори SALE Корпоративним клієнтам Доставка і оплата Консультація: …" at bounding box center [712, 385] width 1424 height 1221
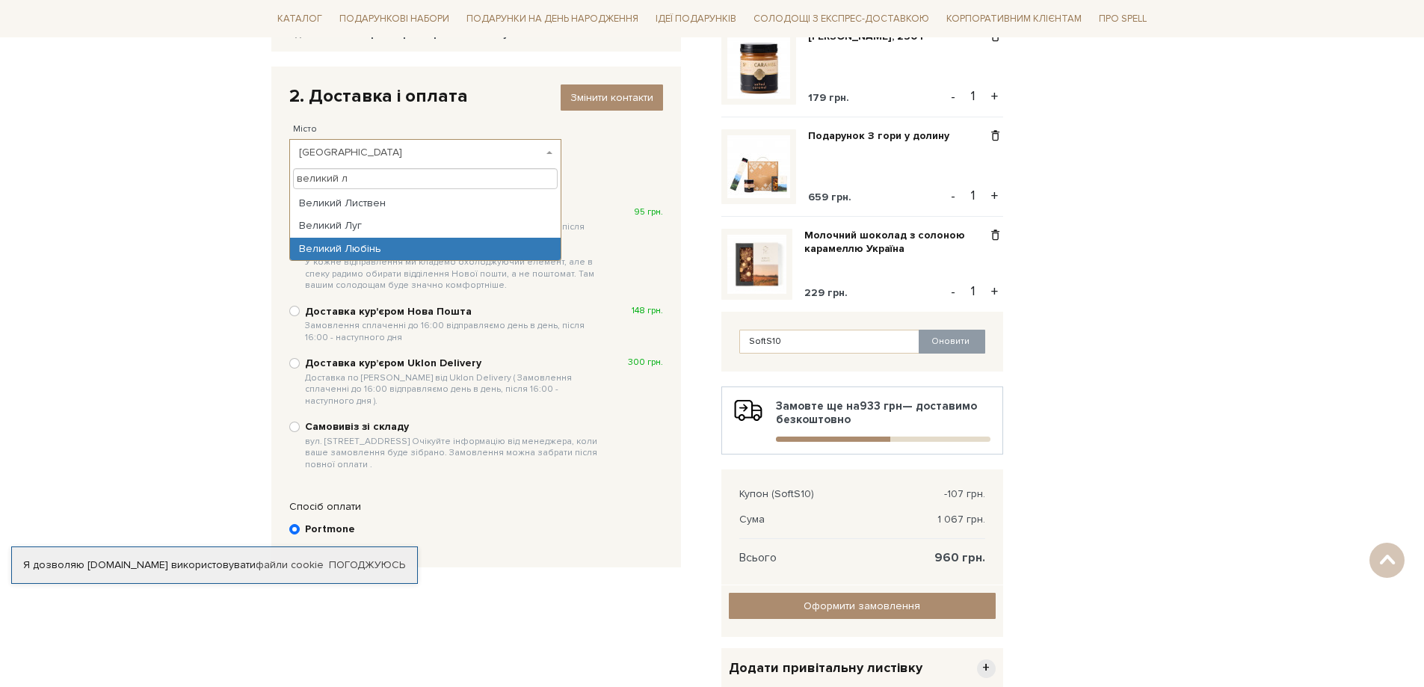
type input "великий л"
select select "Великий Любінь"
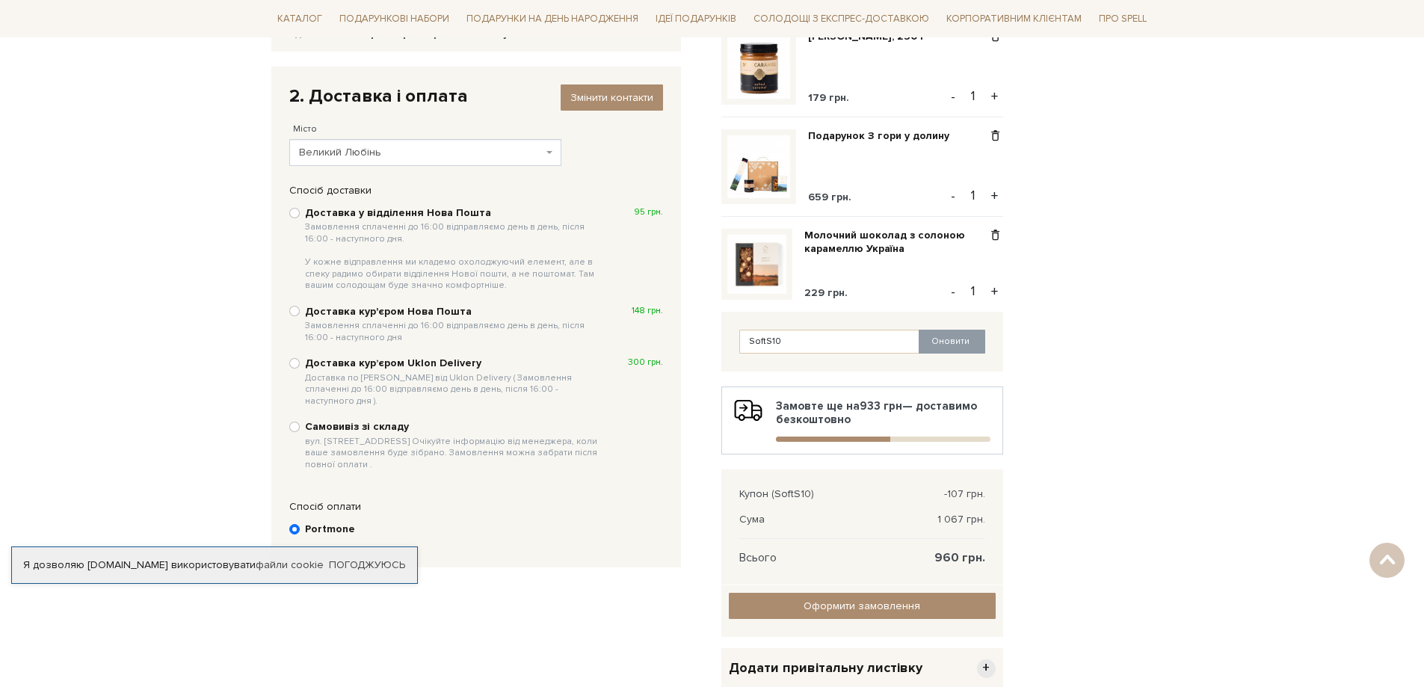
click at [387, 216] on b "Доставка у відділення Нова Пошта Замовлення сплаченні до 16:00 відправляємо ден…" at bounding box center [454, 248] width 298 height 85
click at [300, 216] on input "Доставка у відділення Нова Пошта Замовлення сплаченні до 16:00 відправляємо ден…" at bounding box center [294, 213] width 10 height 10
radio input "true"
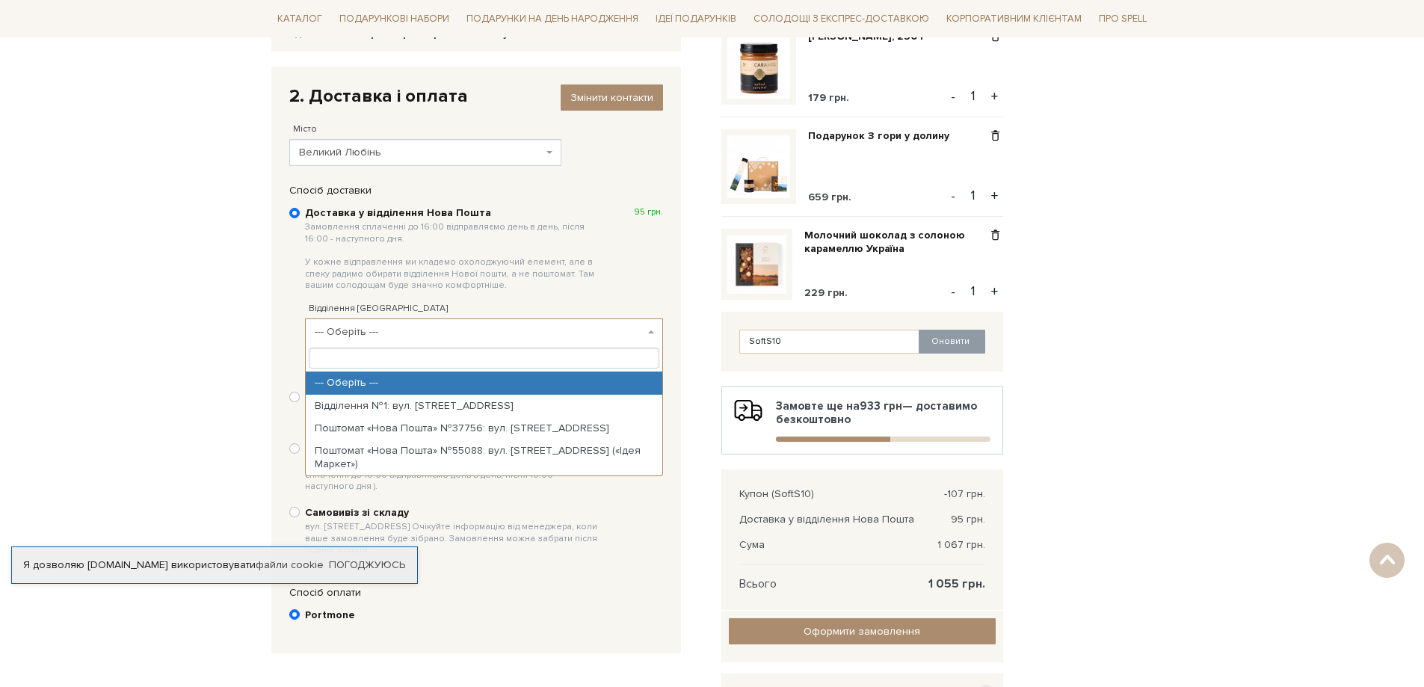
click at [528, 336] on span "--- Оберіть ---" at bounding box center [480, 331] width 330 height 15
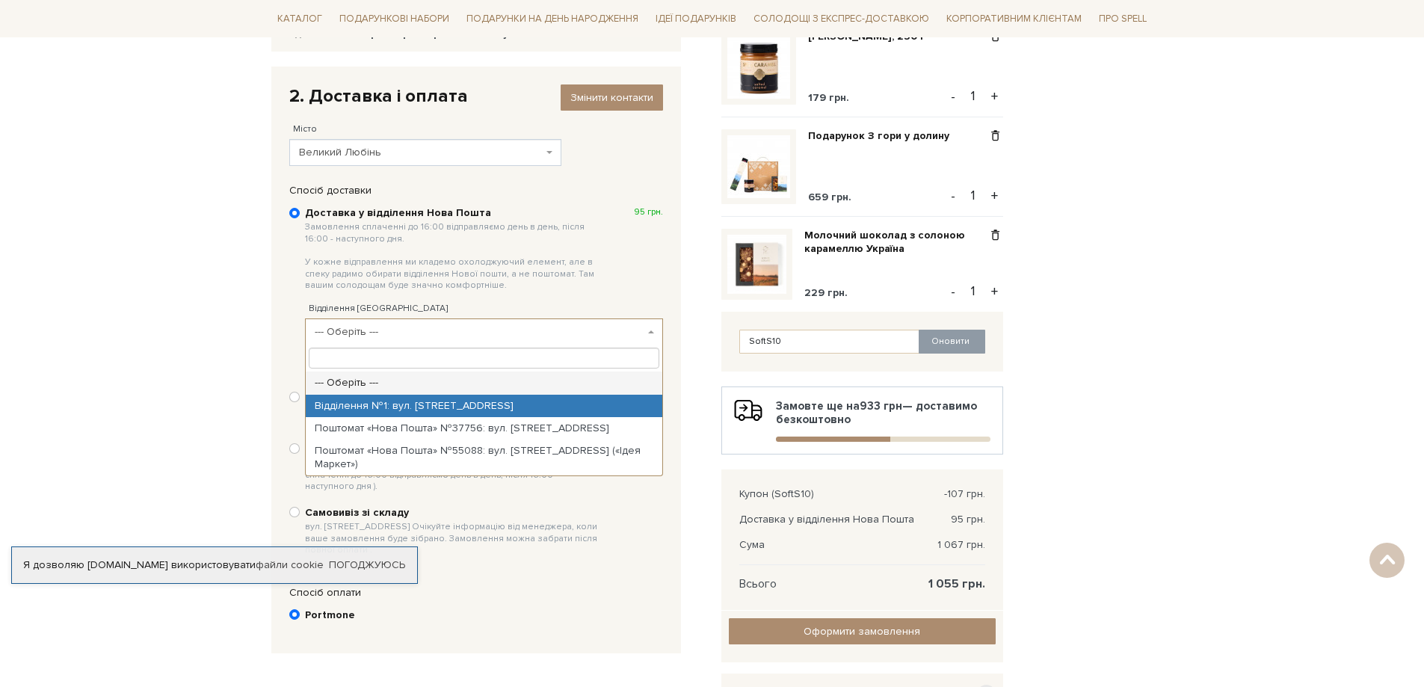
select select "Відділення №1: вул. [STREET_ADDRESS]"
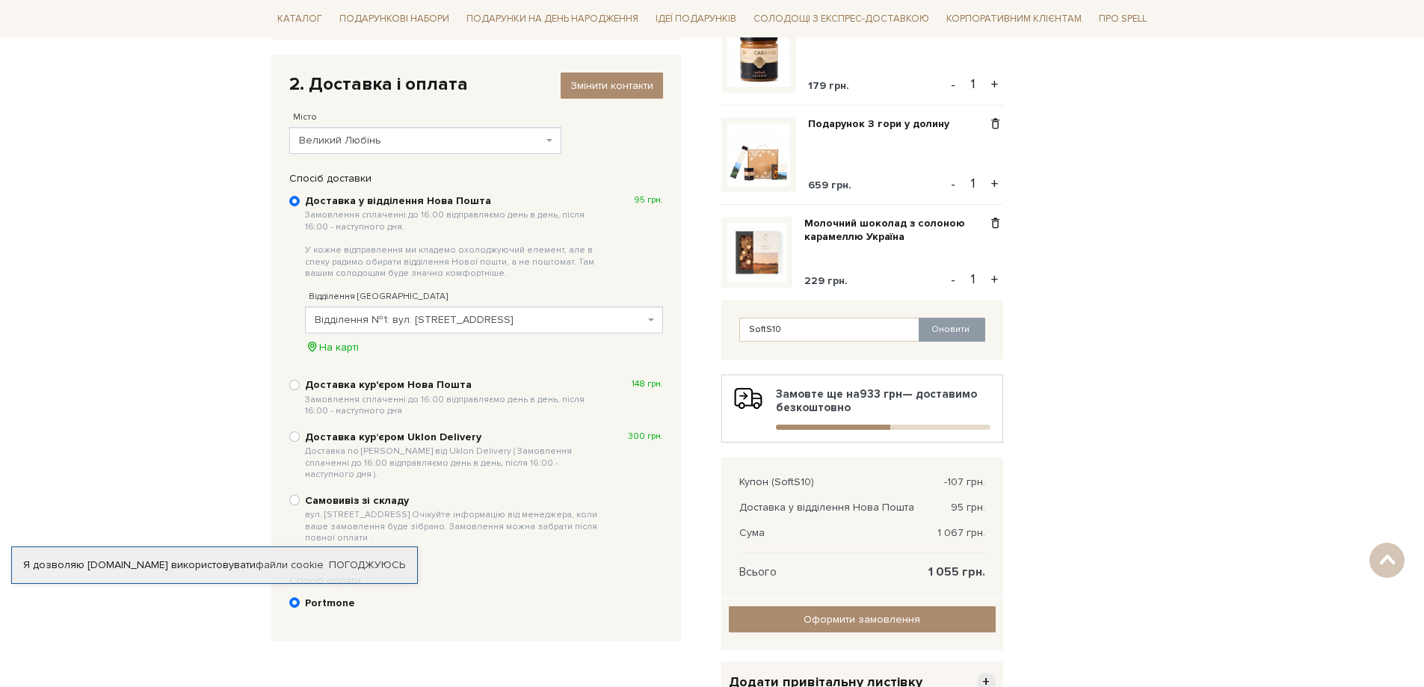
scroll to position [368, 0]
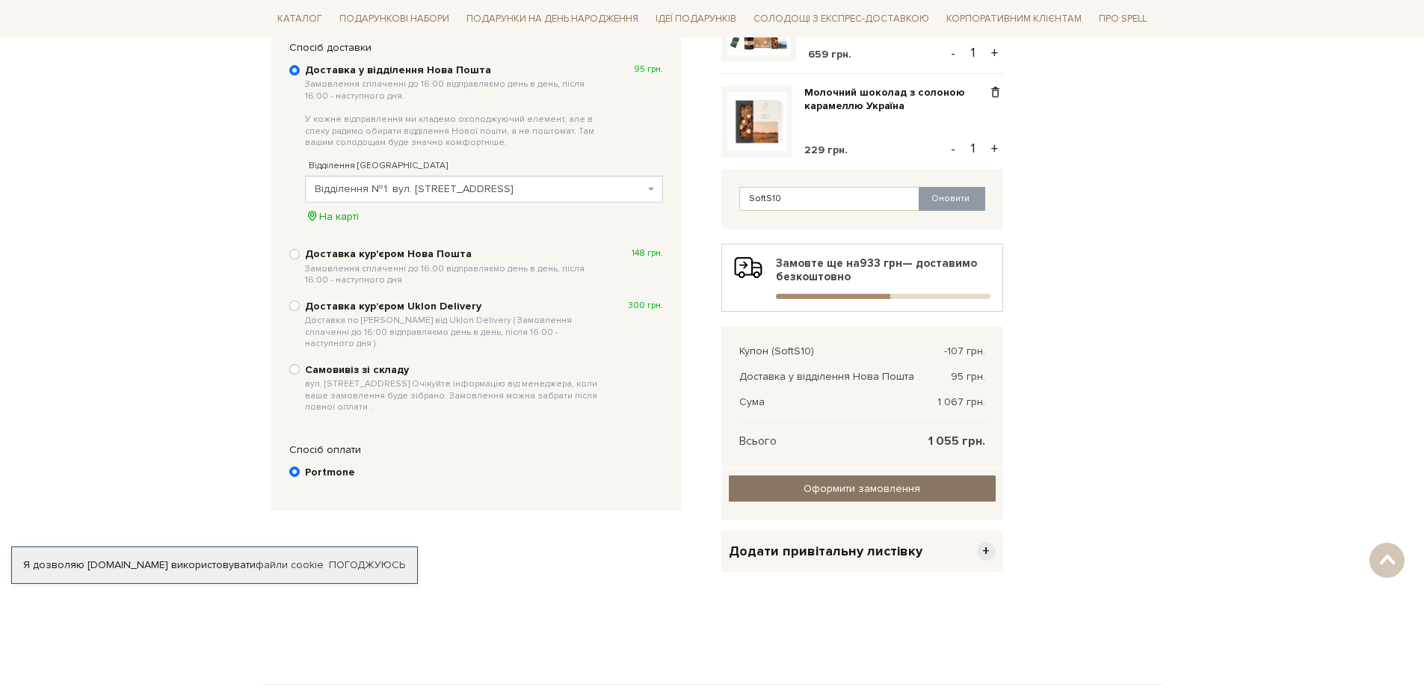
click at [784, 485] on input "Оформити замовлення" at bounding box center [862, 488] width 267 height 26
